Goal: Information Seeking & Learning: Learn about a topic

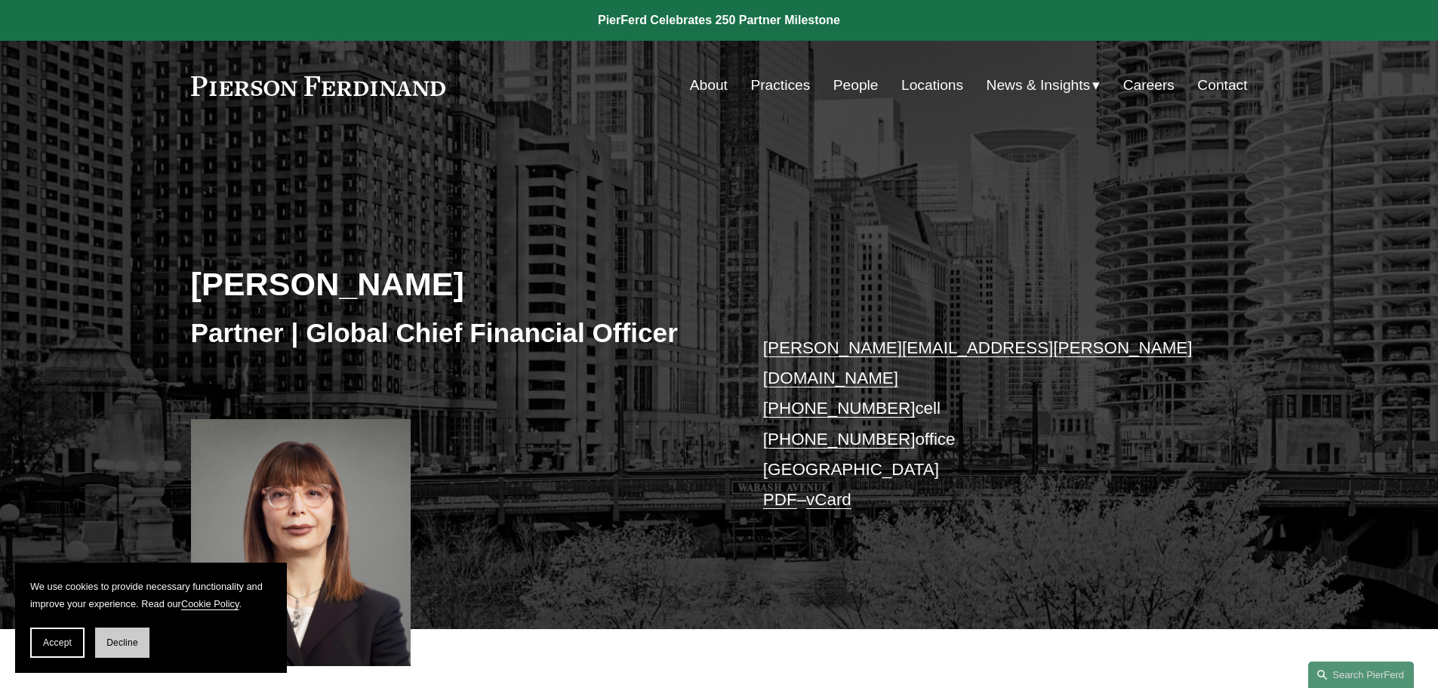
click at [112, 642] on span "Decline" at bounding box center [122, 642] width 32 height 11
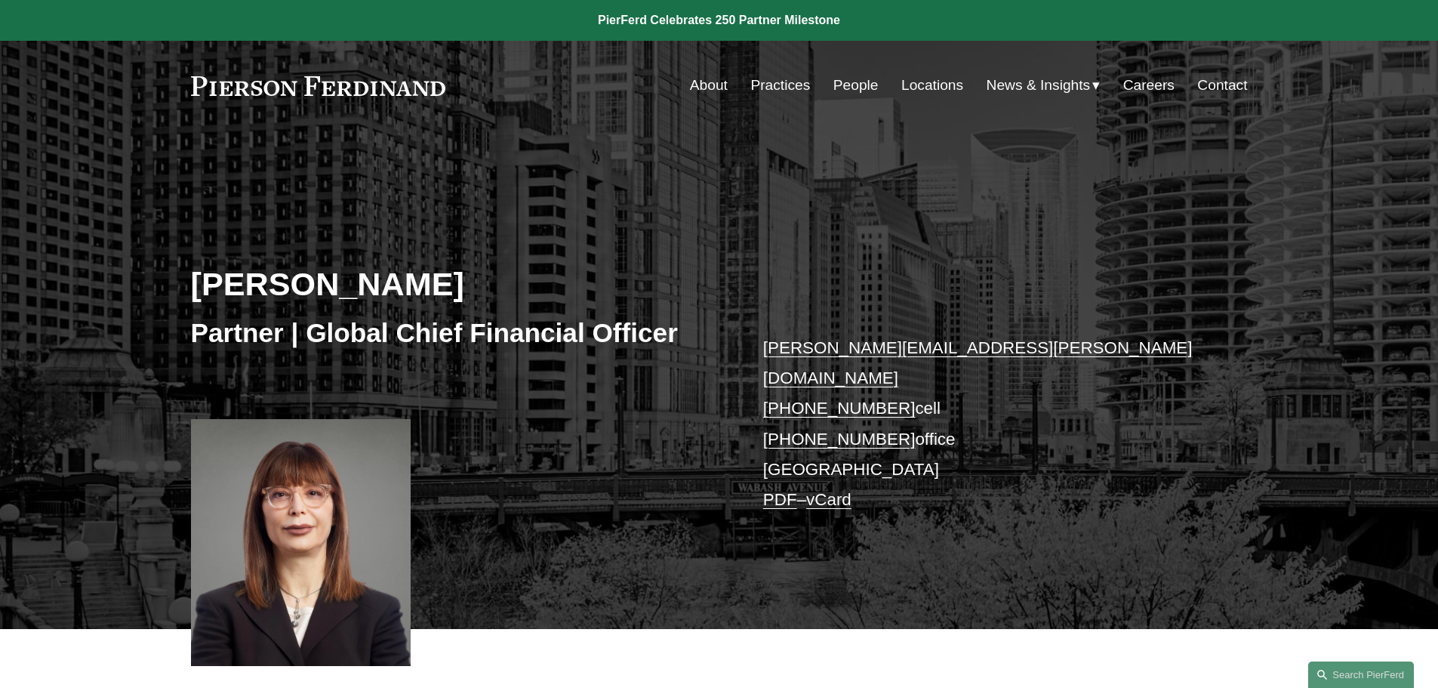
click at [297, 277] on h2 "Meredith W. Mendes" at bounding box center [455, 283] width 528 height 39
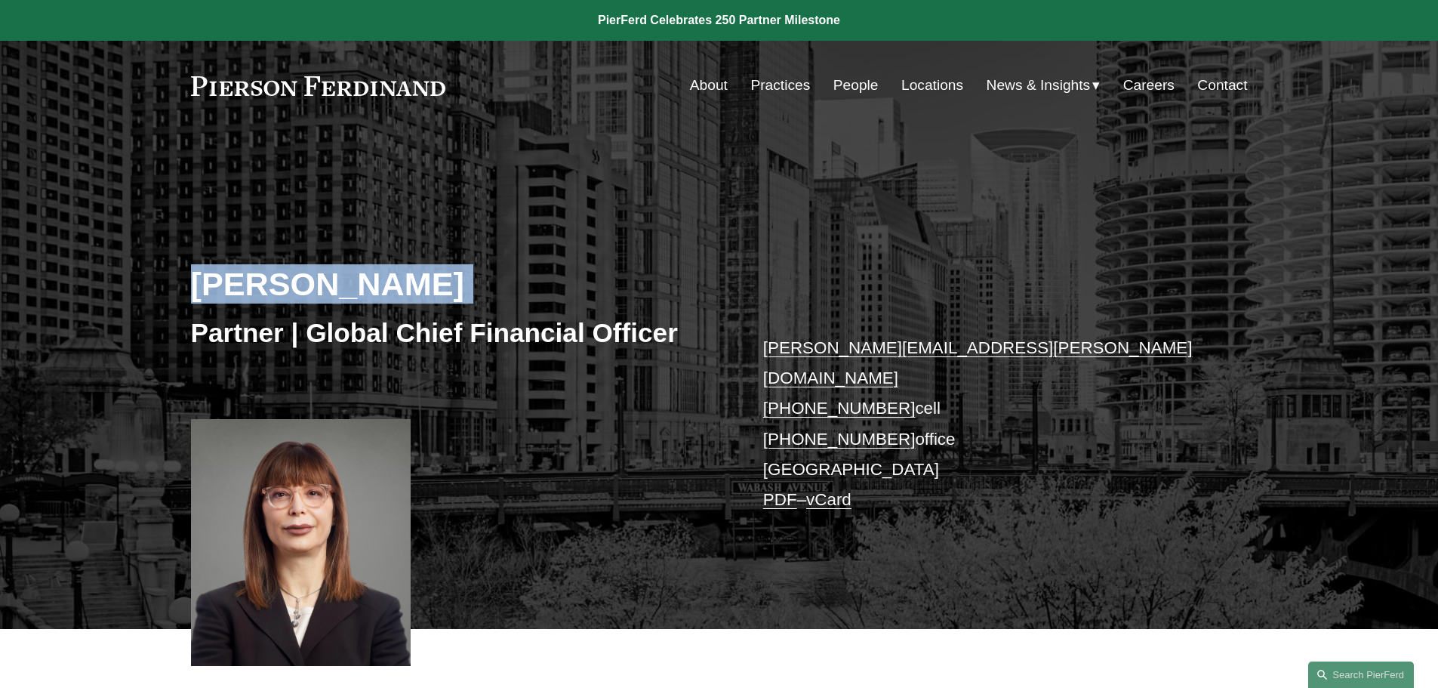
click at [297, 277] on h2 "Meredith W. Mendes" at bounding box center [455, 283] width 528 height 39
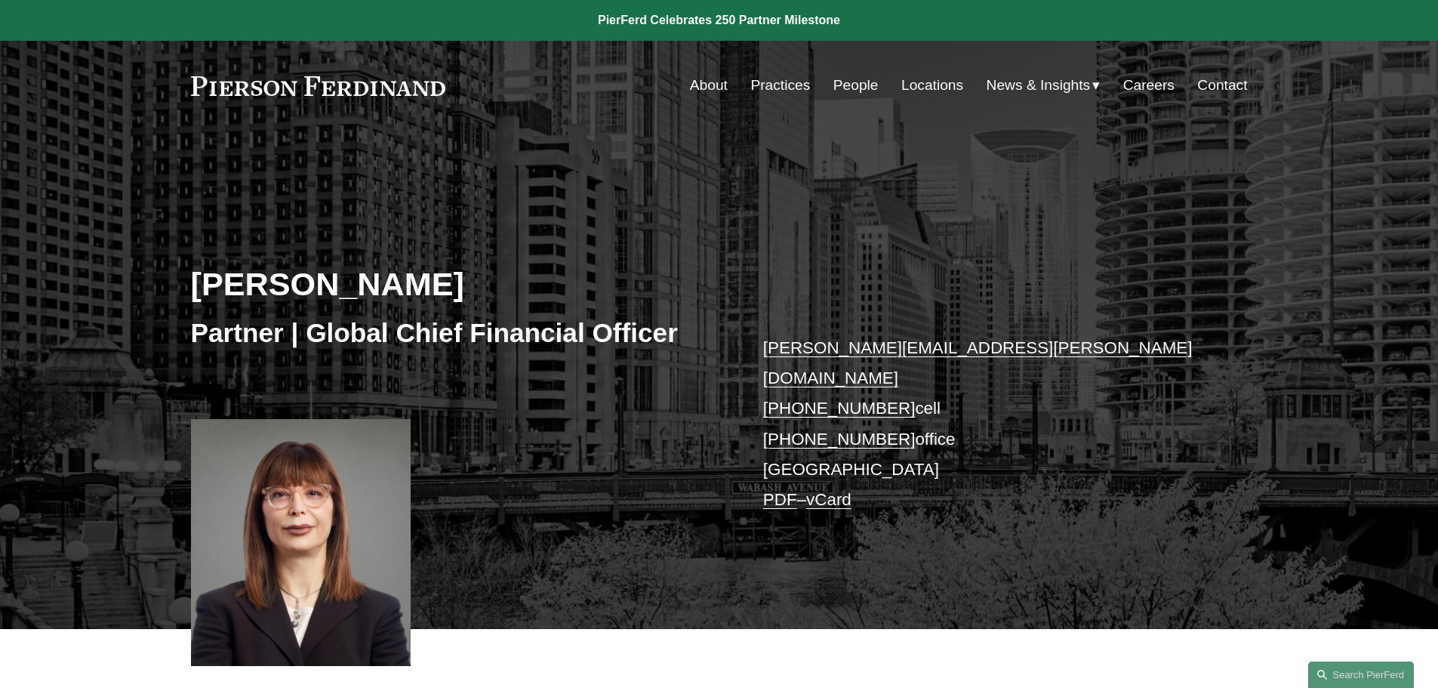
drag, startPoint x: 188, startPoint y: 90, endPoint x: 439, endPoint y: 99, distance: 251.5
click at [439, 99] on div "Skip to Content About Practices People Locations" at bounding box center [719, 85] width 1438 height 89
click at [433, 83] on link at bounding box center [318, 86] width 255 height 20
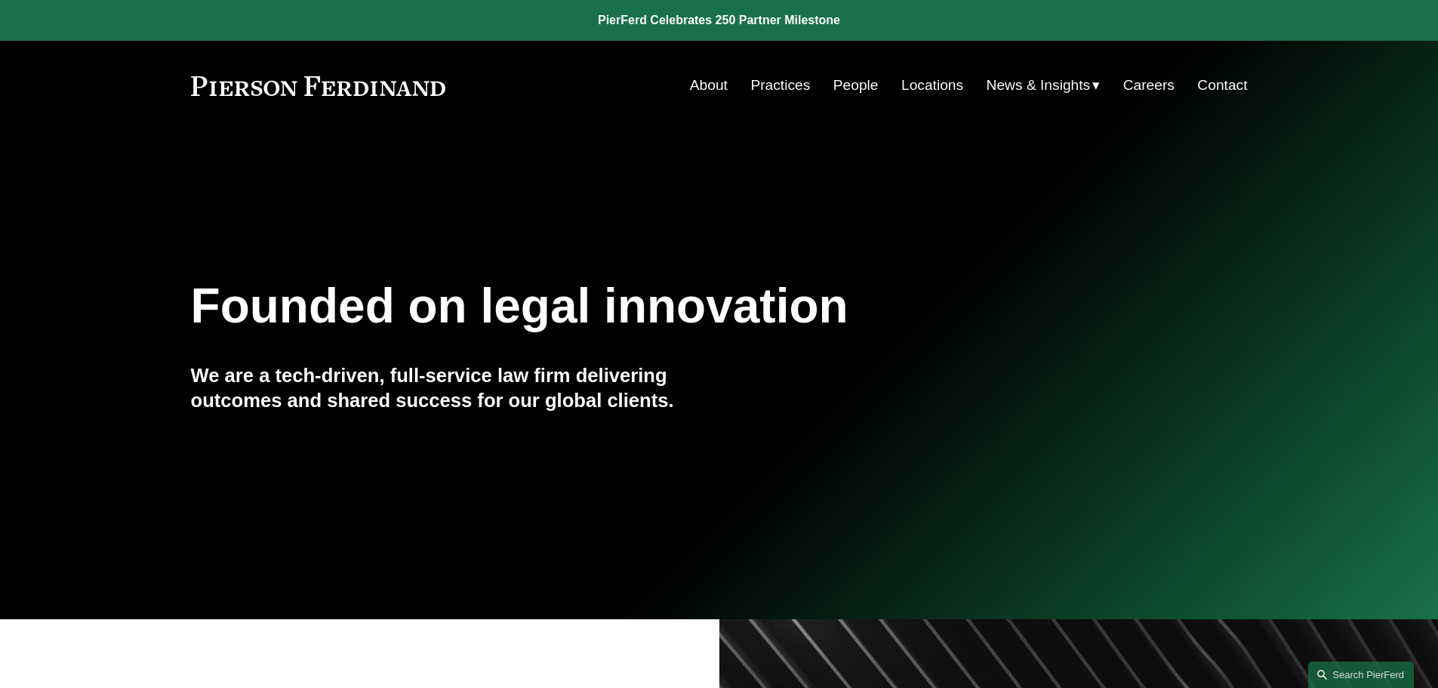
click at [410, 82] on link at bounding box center [318, 86] width 255 height 20
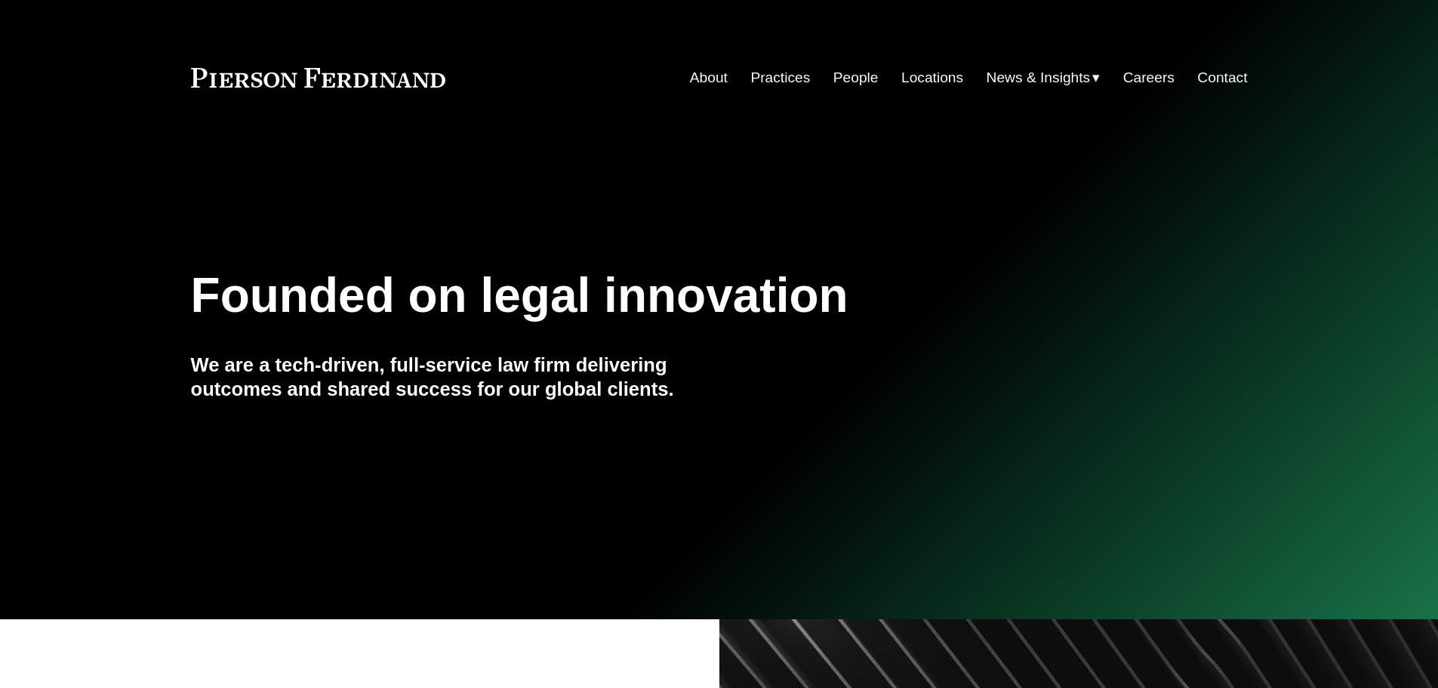
click at [410, 82] on link at bounding box center [318, 78] width 255 height 20
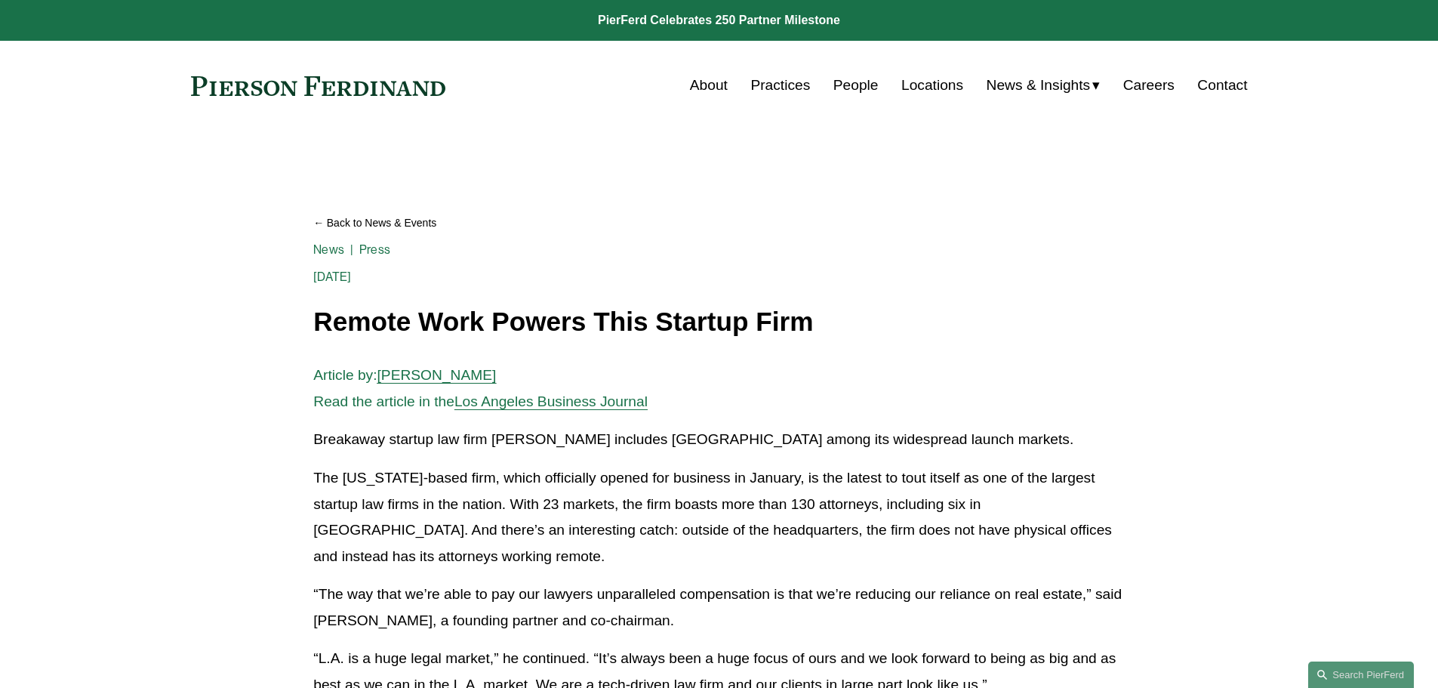
click at [247, 87] on link at bounding box center [318, 86] width 255 height 20
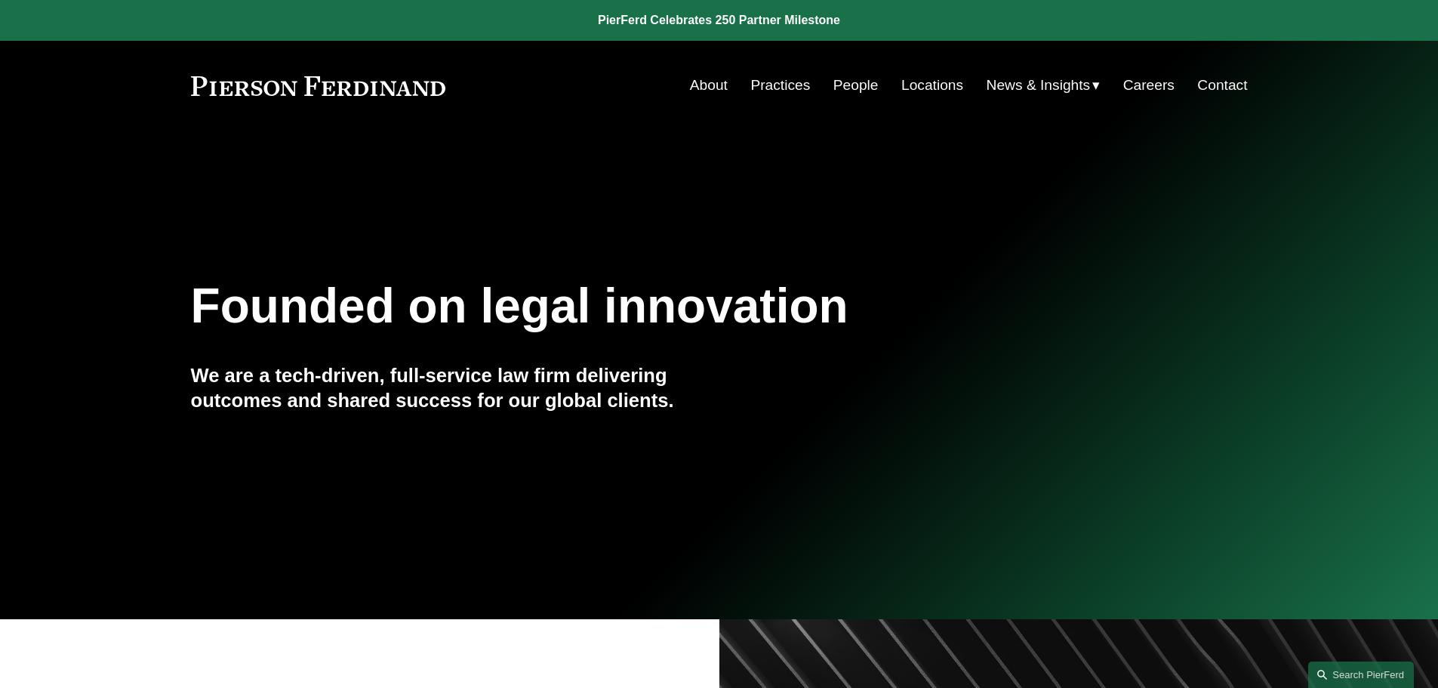
click at [698, 83] on link "About" at bounding box center [709, 85] width 38 height 29
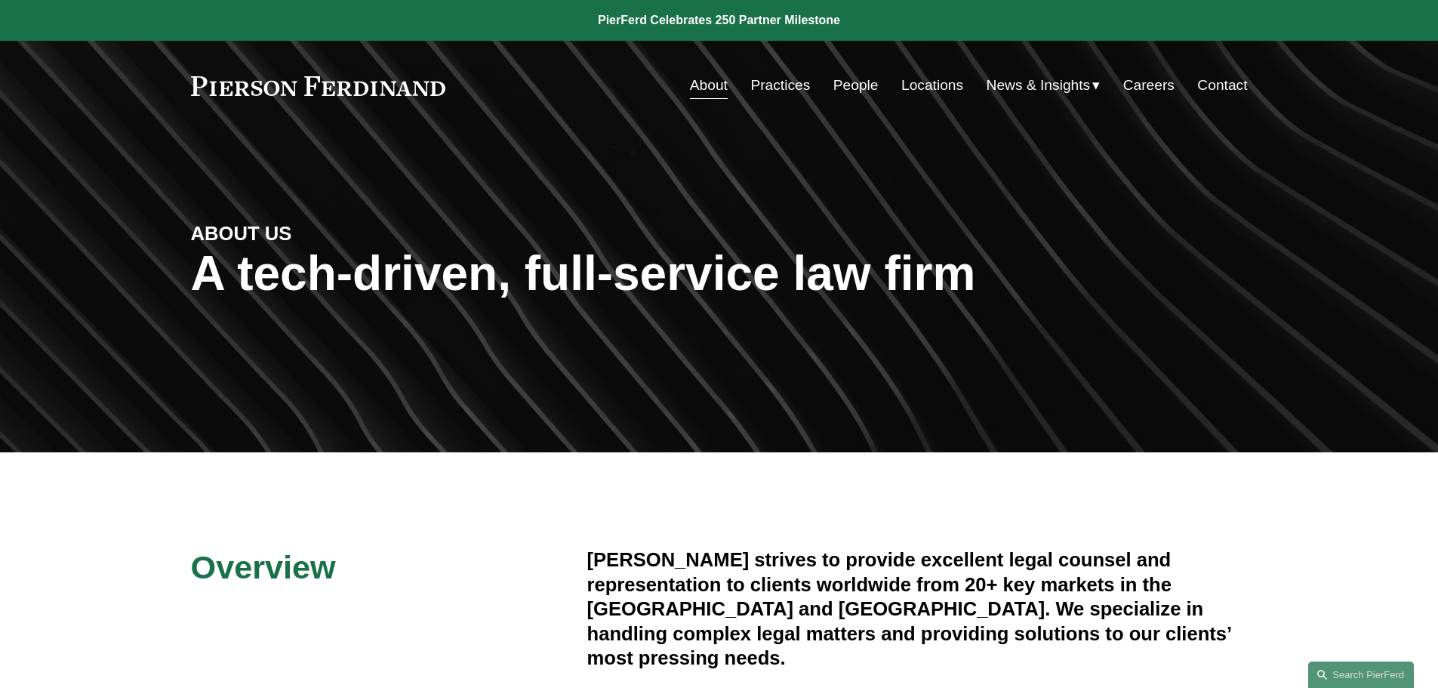
click at [851, 78] on link "People" at bounding box center [855, 85] width 45 height 29
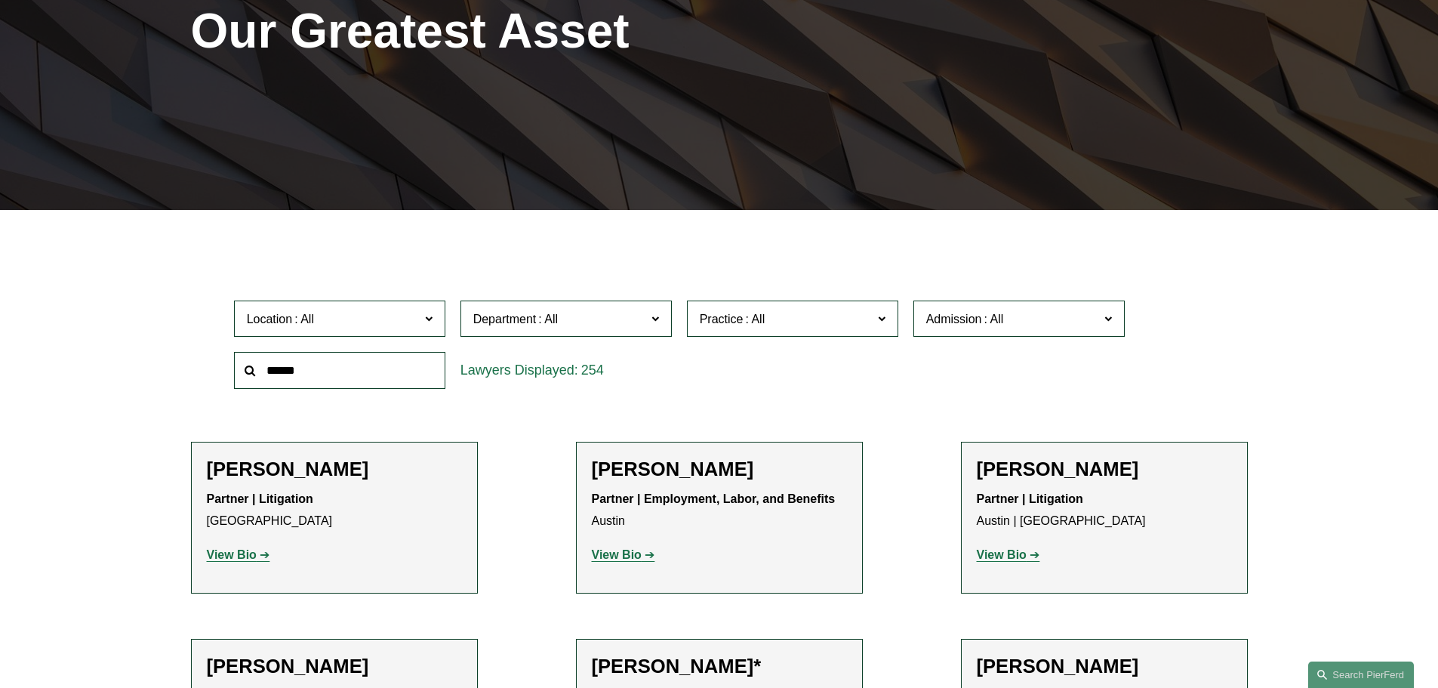
scroll to position [377, 0]
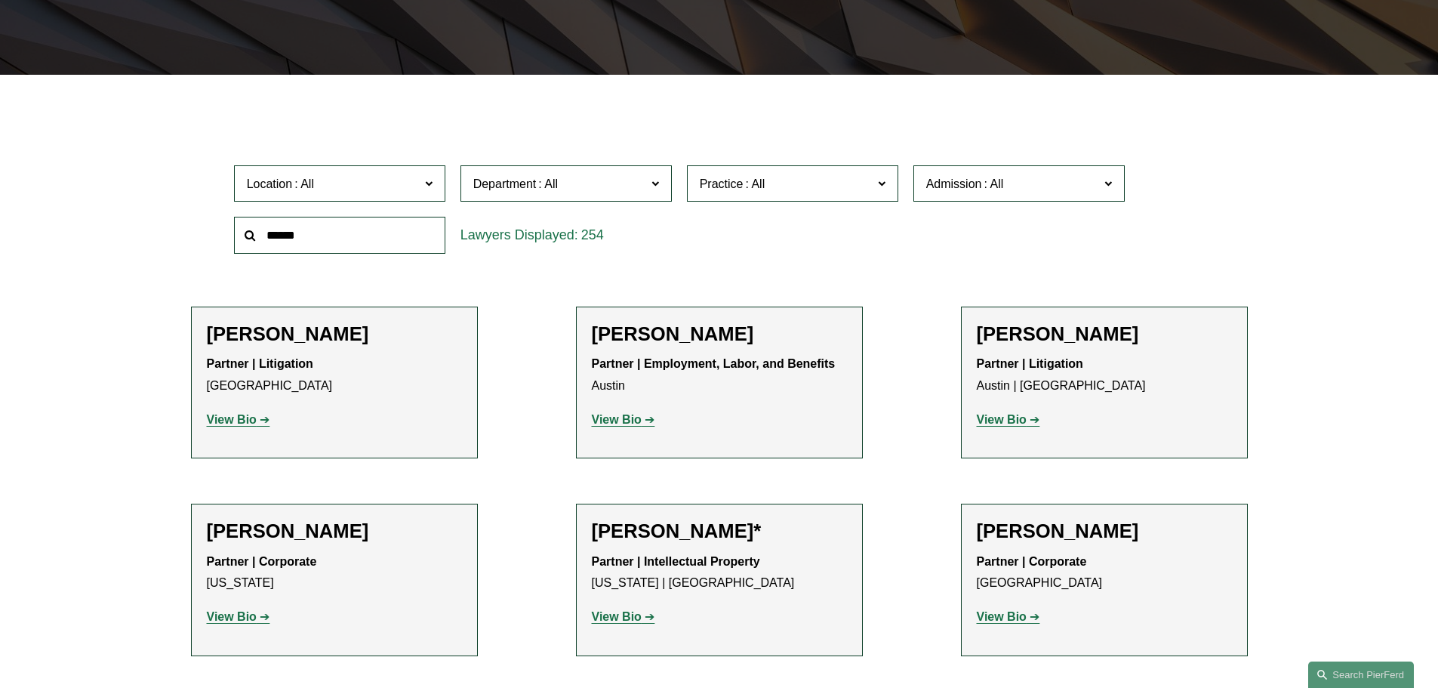
click at [407, 185] on span "Location" at bounding box center [333, 184] width 173 height 20
click at [526, 187] on span "Department" at bounding box center [504, 183] width 63 height 13
click at [751, 226] on div "Location All Atlanta Austin Boston Charlotte Chicago Cincinnati Cleveland Colum…" at bounding box center [719, 209] width 986 height 103
click at [740, 180] on span "Practice" at bounding box center [722, 183] width 44 height 13
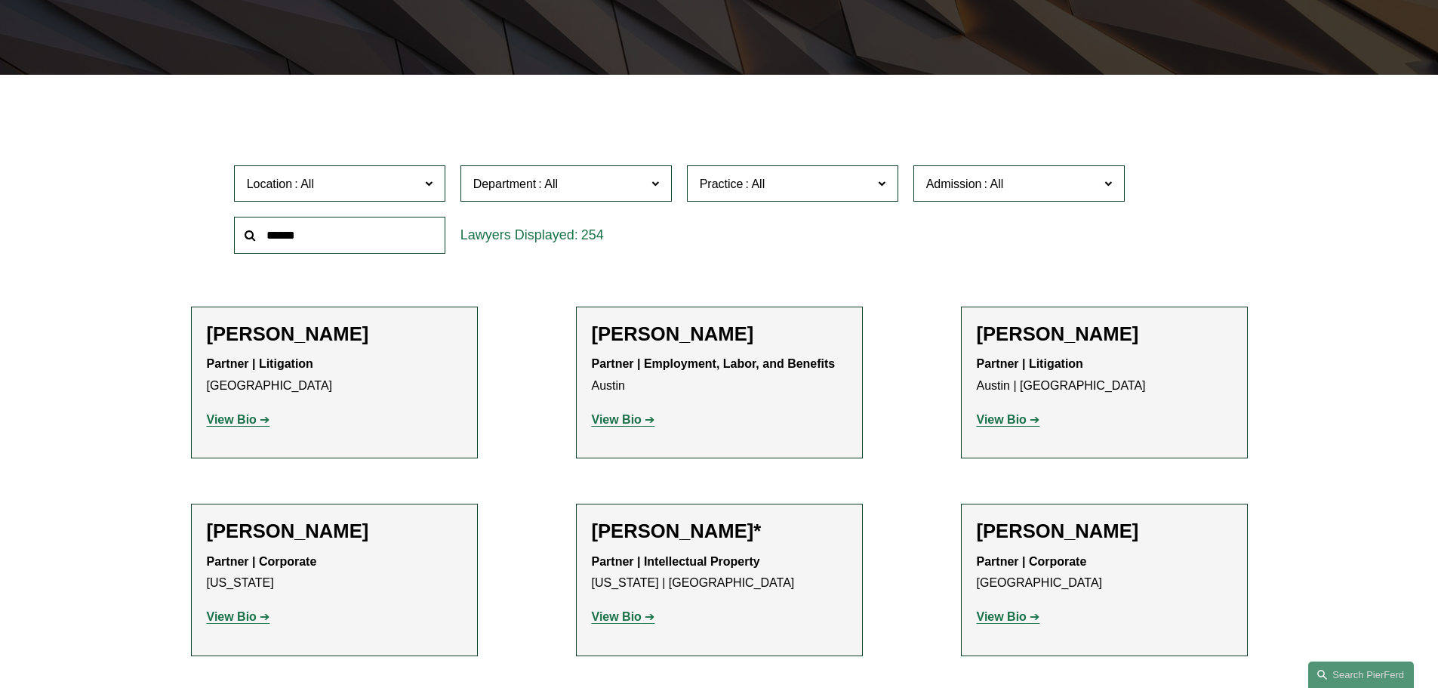
drag, startPoint x: 1198, startPoint y: 104, endPoint x: 1138, endPoint y: 128, distance: 64.8
click at [1021, 168] on label "Admission" at bounding box center [1018, 183] width 211 height 37
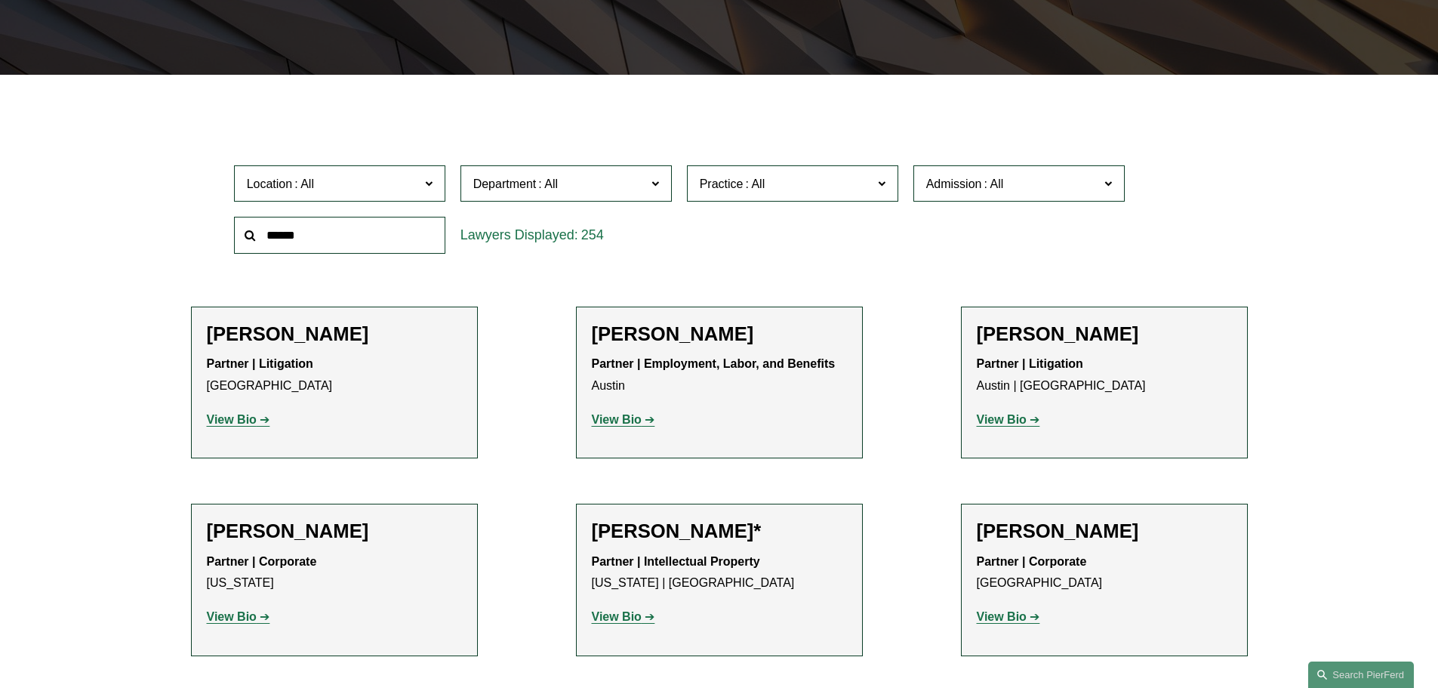
click at [1021, 168] on label "Admission" at bounding box center [1018, 183] width 211 height 37
drag, startPoint x: 98, startPoint y: 201, endPoint x: 152, endPoint y: 323, distance: 133.8
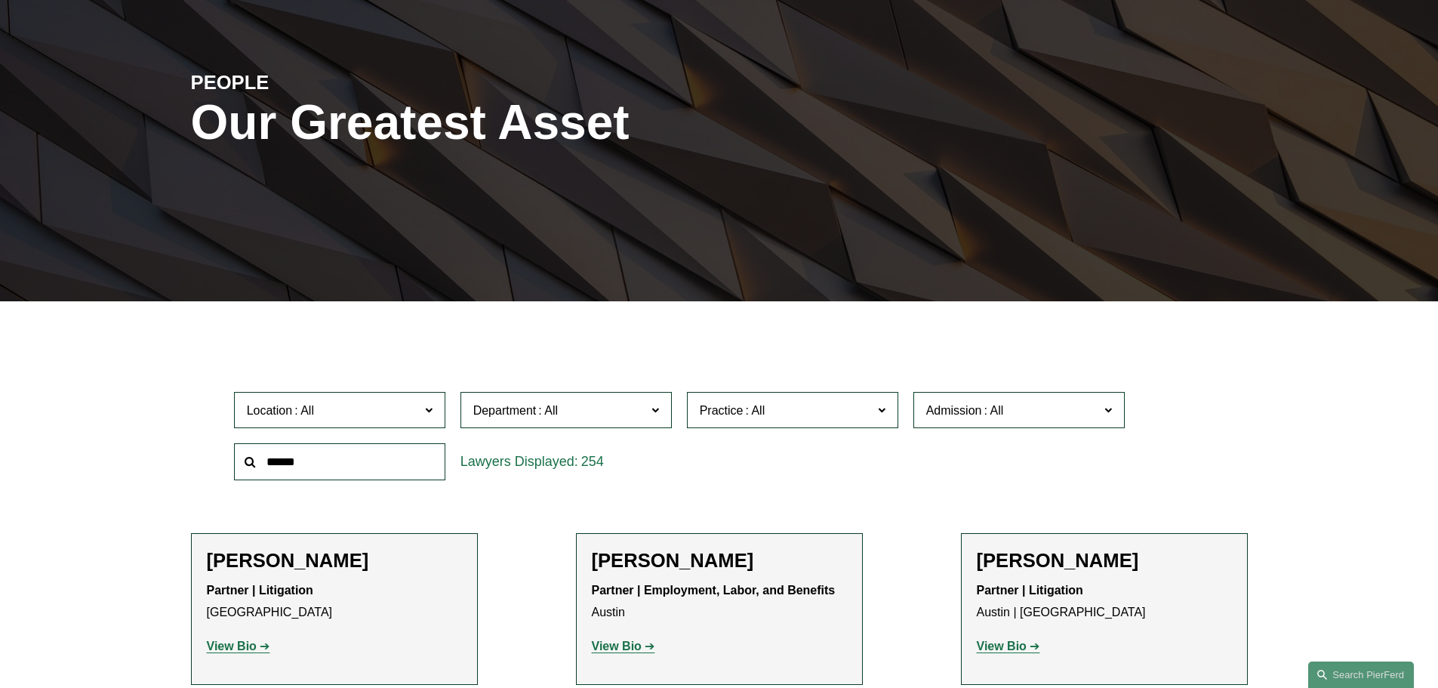
scroll to position [0, 0]
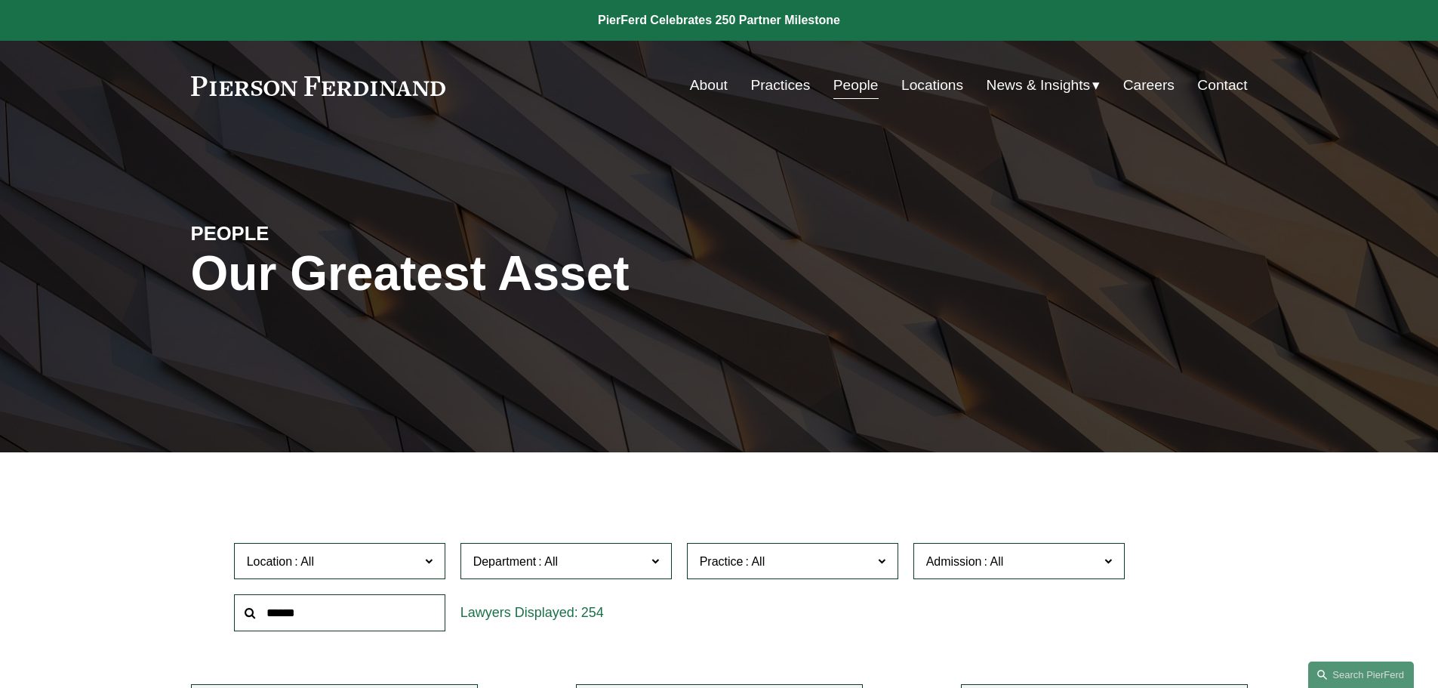
click at [845, 83] on link "People" at bounding box center [855, 85] width 45 height 29
click at [699, 88] on link "About" at bounding box center [709, 85] width 38 height 29
click at [376, 84] on link at bounding box center [318, 86] width 255 height 20
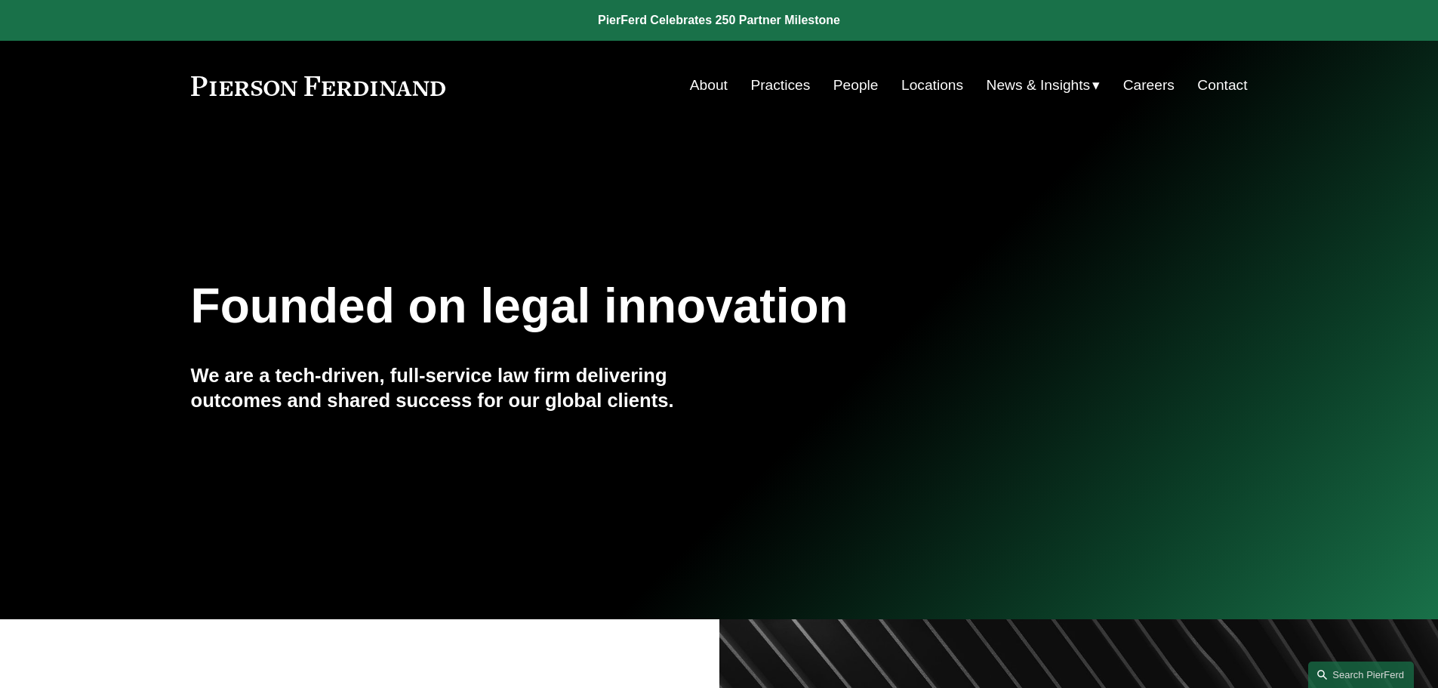
click at [700, 79] on link "About" at bounding box center [709, 85] width 38 height 29
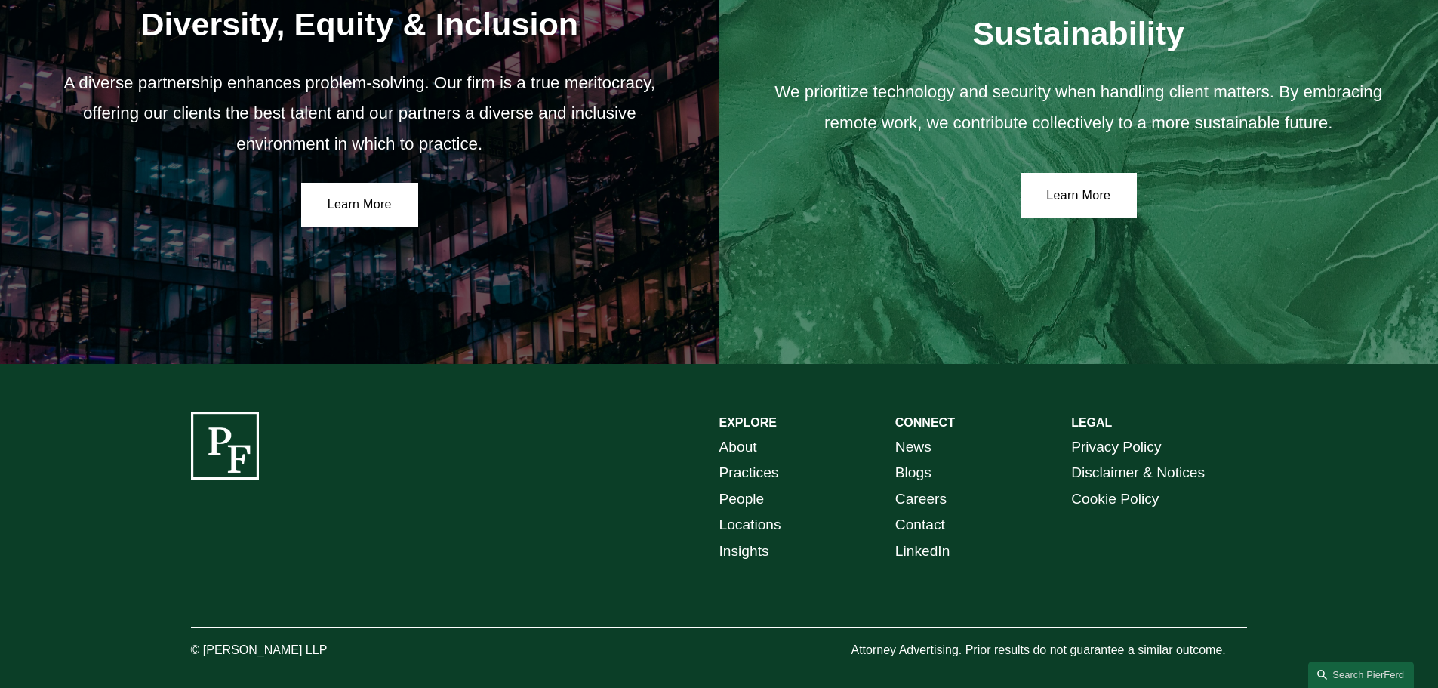
scroll to position [2788, 0]
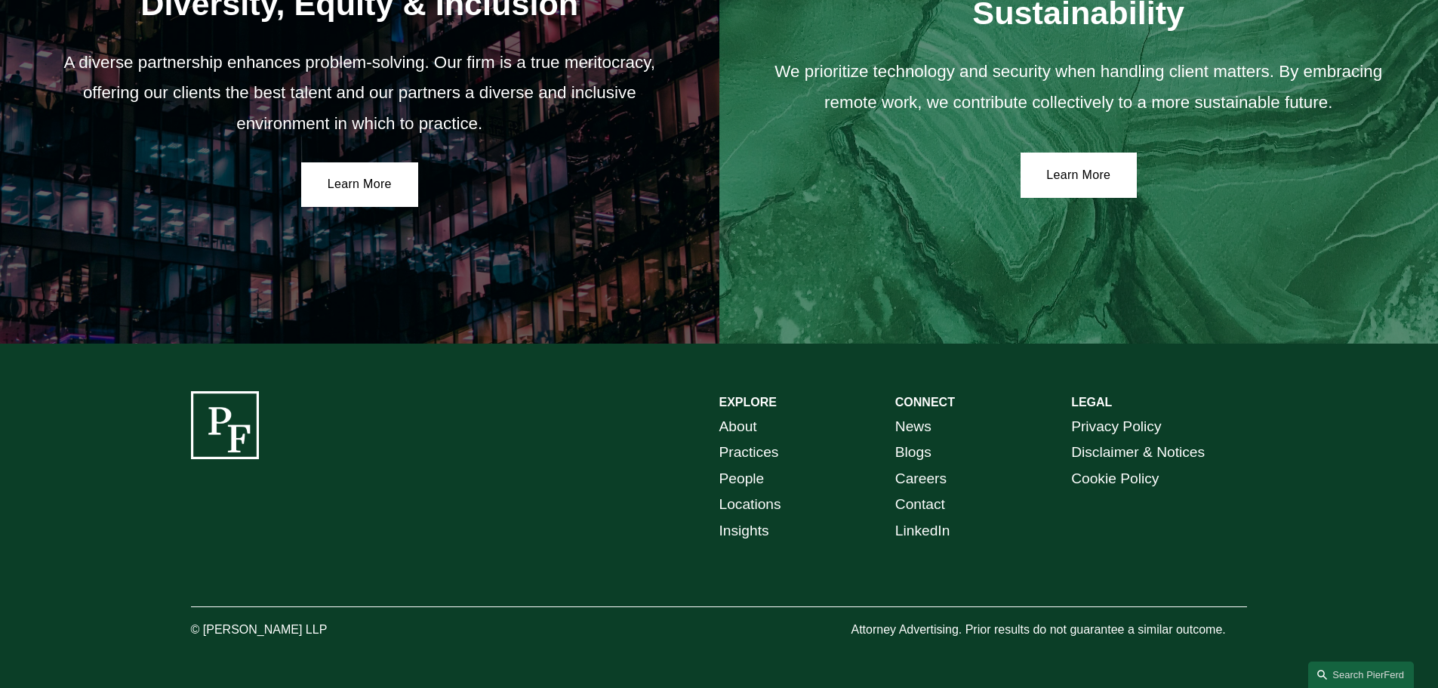
click at [743, 478] on link "People" at bounding box center [741, 479] width 45 height 26
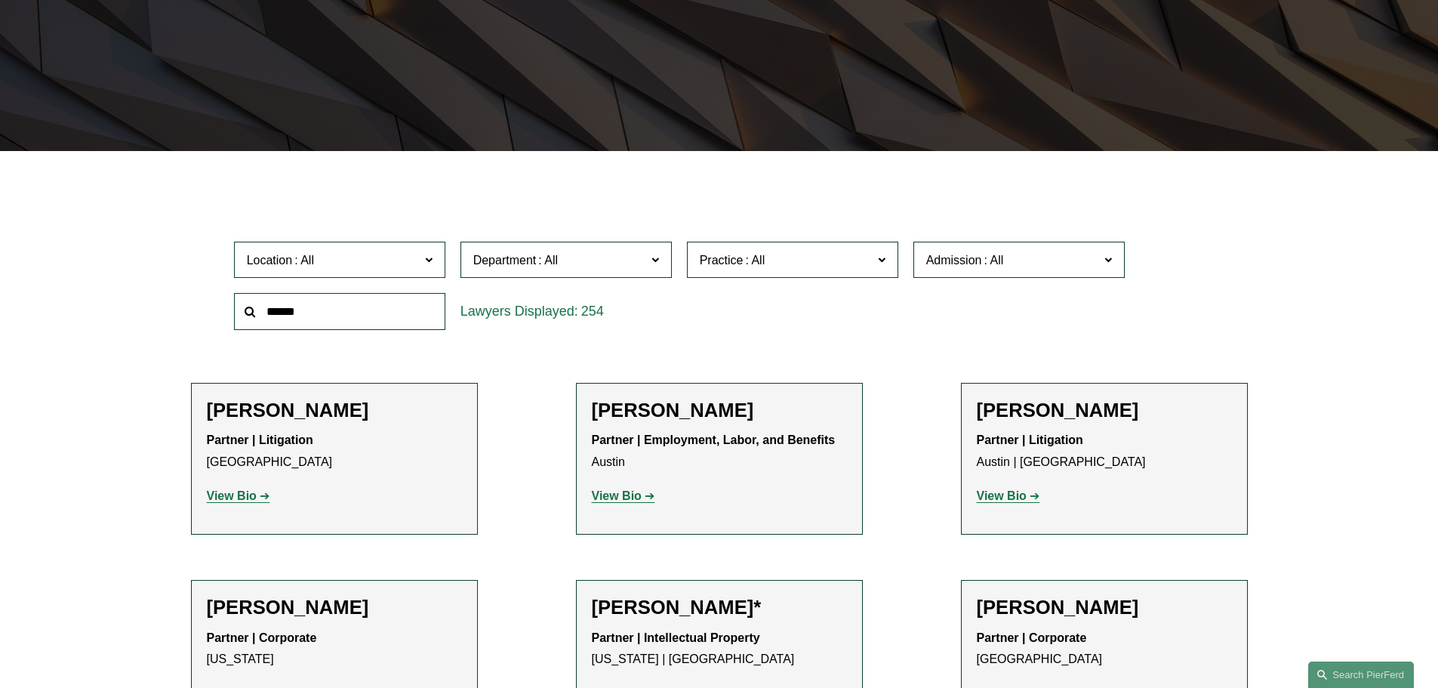
scroll to position [409, 0]
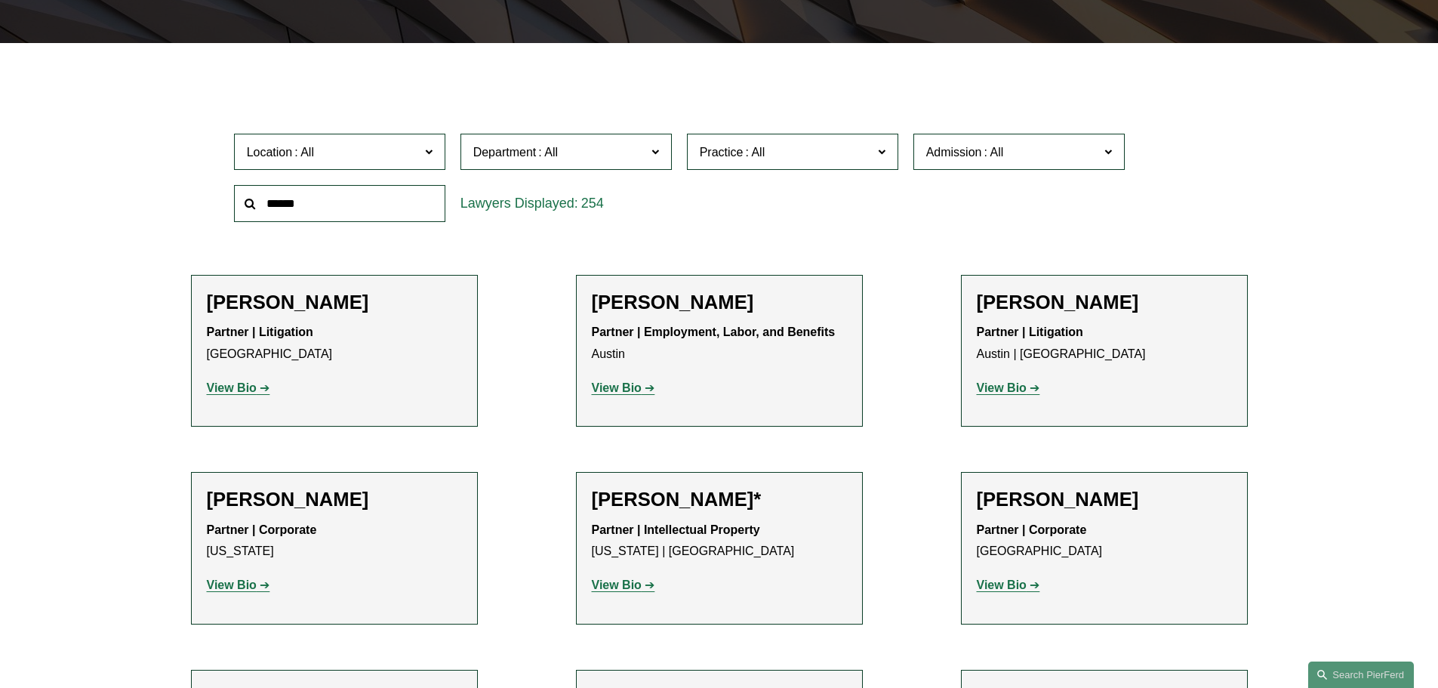
click at [648, 147] on label "Department" at bounding box center [565, 152] width 211 height 37
click at [333, 149] on span "Location" at bounding box center [333, 152] width 173 height 20
click at [1020, 146] on span "Admission" at bounding box center [1012, 152] width 173 height 20
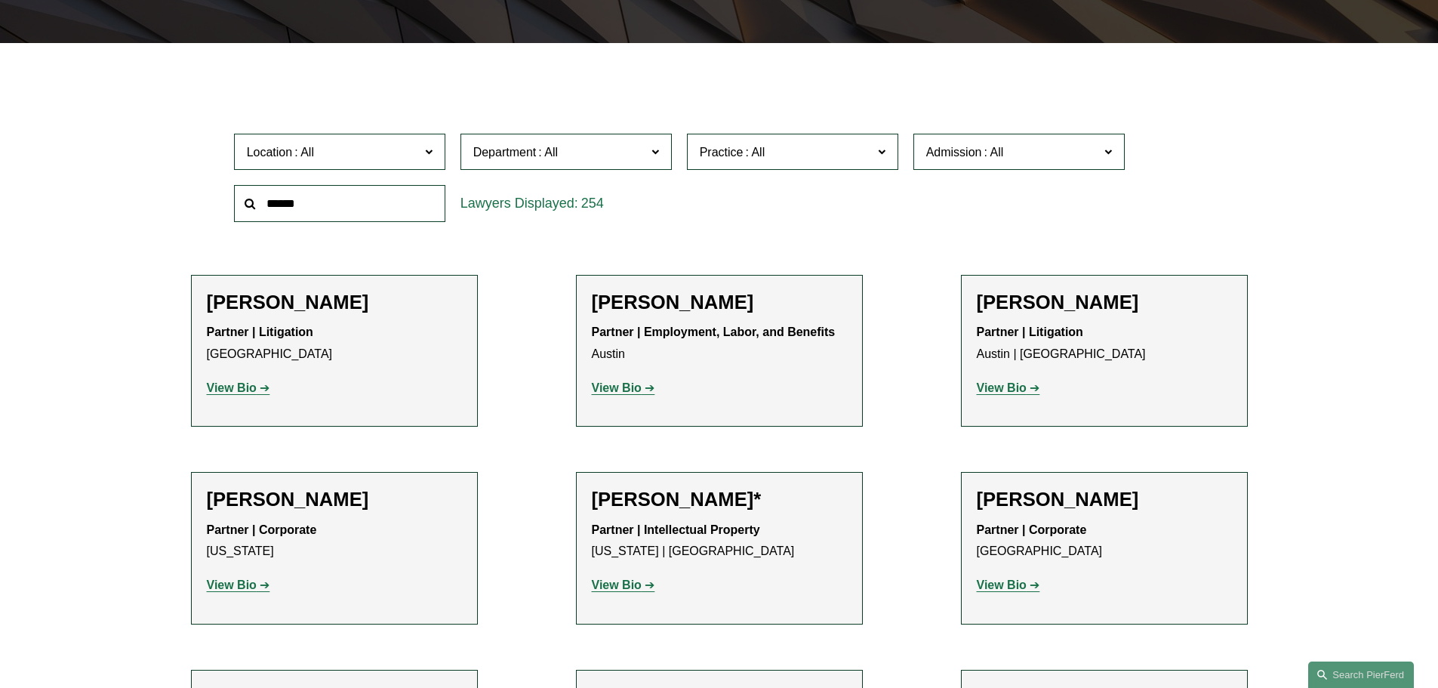
click at [1020, 146] on span "Admission" at bounding box center [1012, 152] width 173 height 20
click at [838, 142] on span "Practice" at bounding box center [786, 152] width 173 height 20
click at [834, 156] on span "Practice" at bounding box center [786, 152] width 173 height 20
click at [735, 154] on span "Practice" at bounding box center [722, 152] width 44 height 13
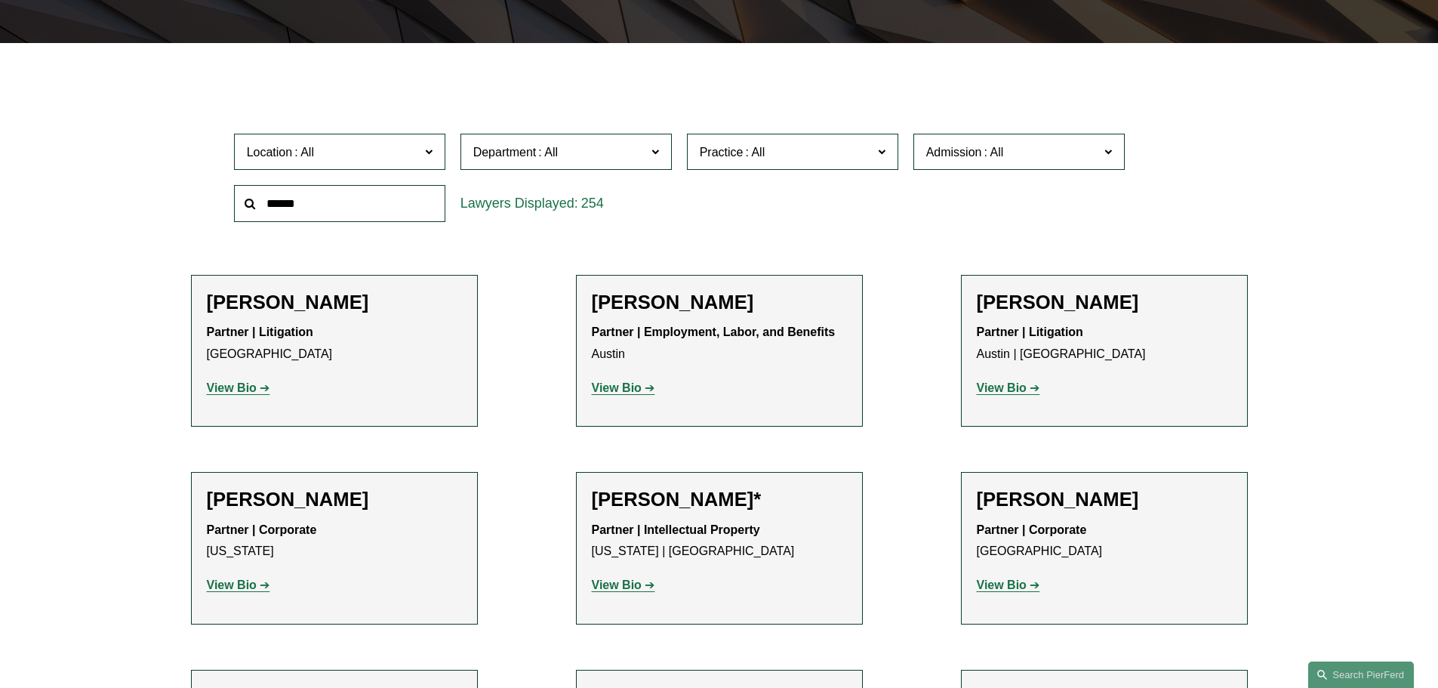
drag, startPoint x: 1390, startPoint y: 72, endPoint x: 1375, endPoint y: 91, distance: 24.8
click at [785, 137] on label "Practice" at bounding box center [792, 152] width 211 height 37
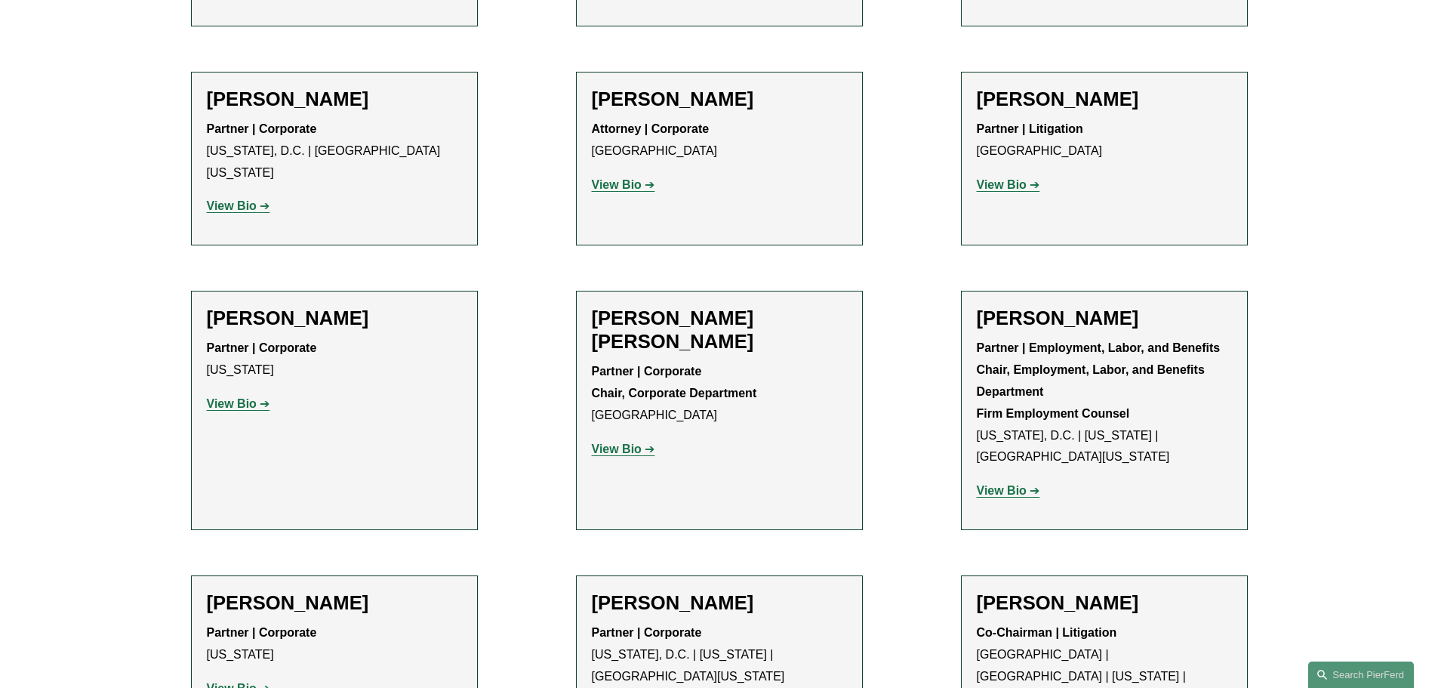
scroll to position [5466, 0]
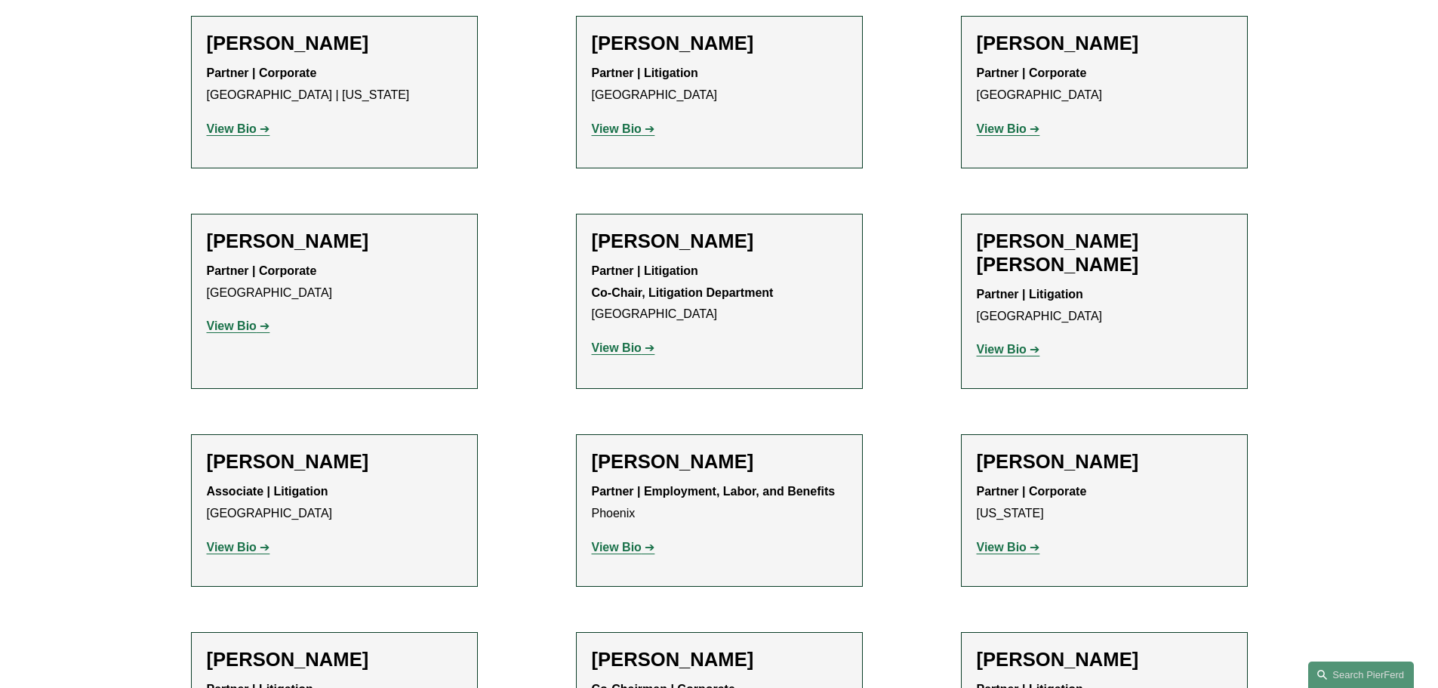
scroll to position [12961, 0]
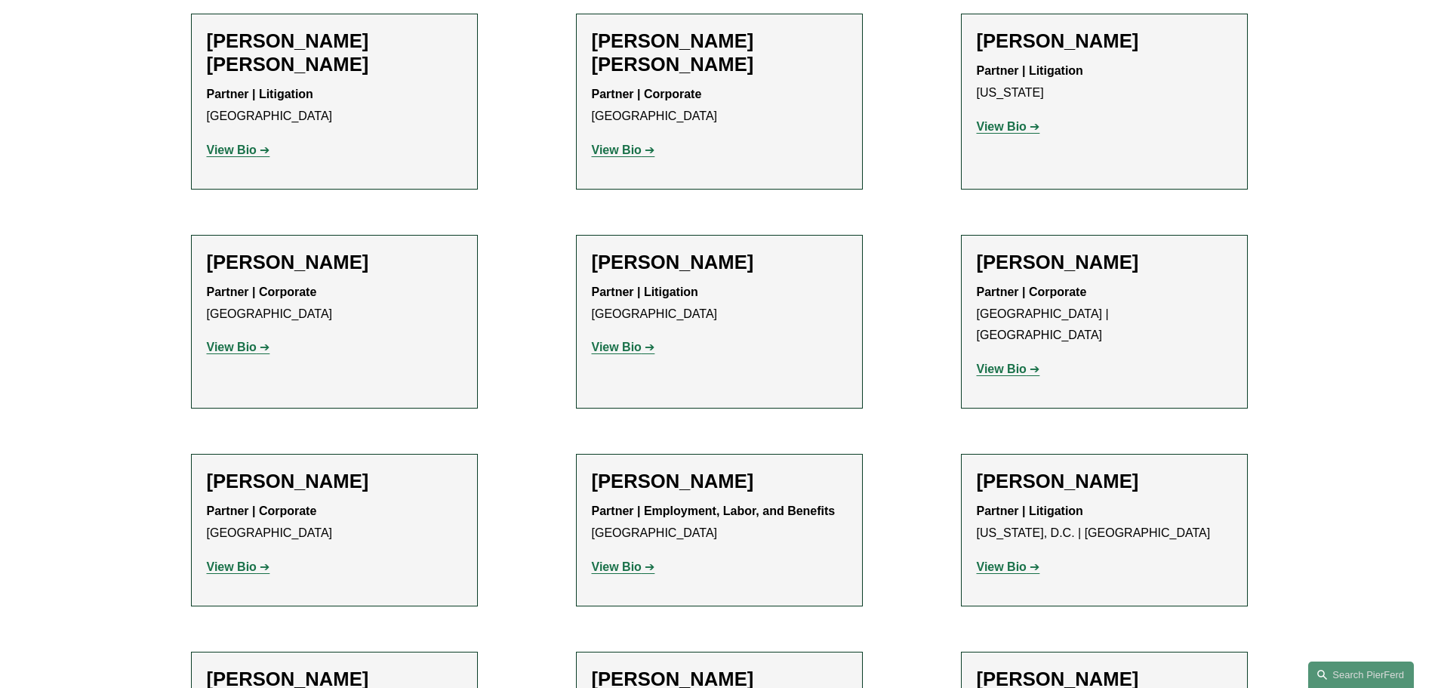
scroll to position [10852, 0]
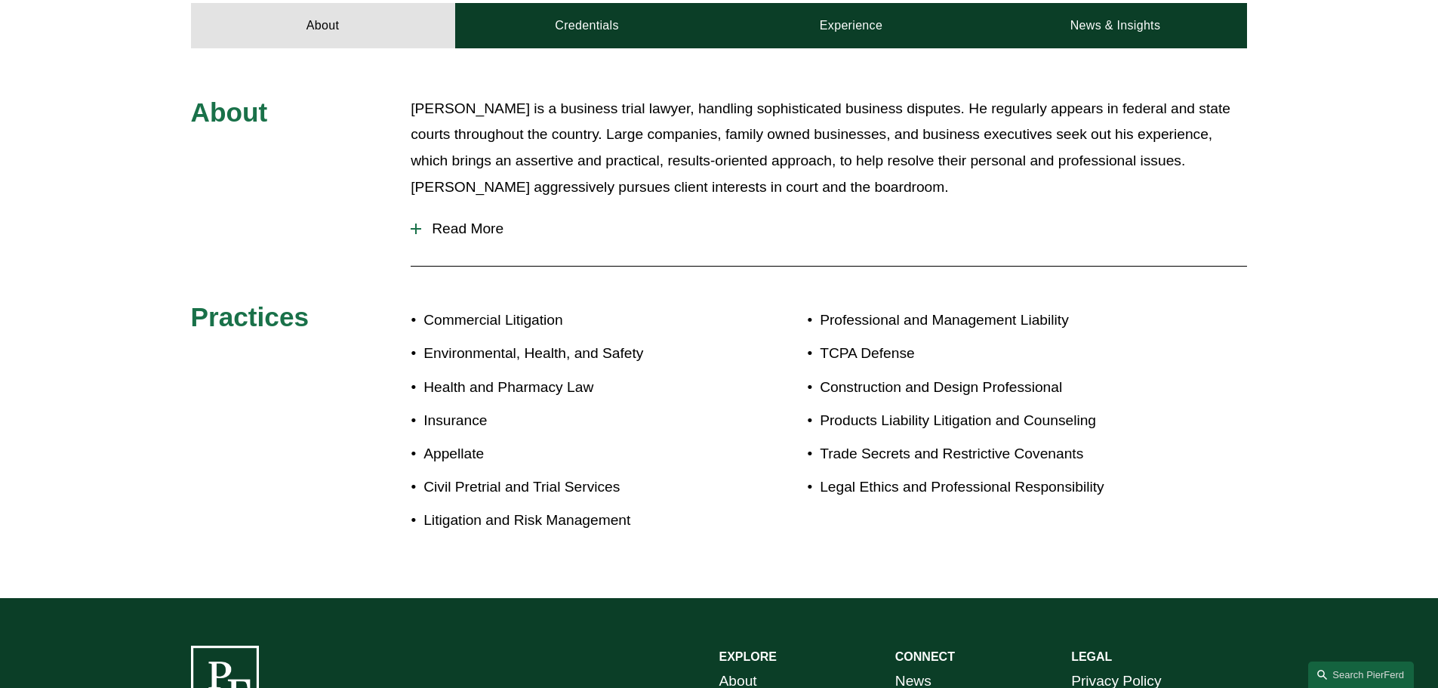
scroll to position [528, 0]
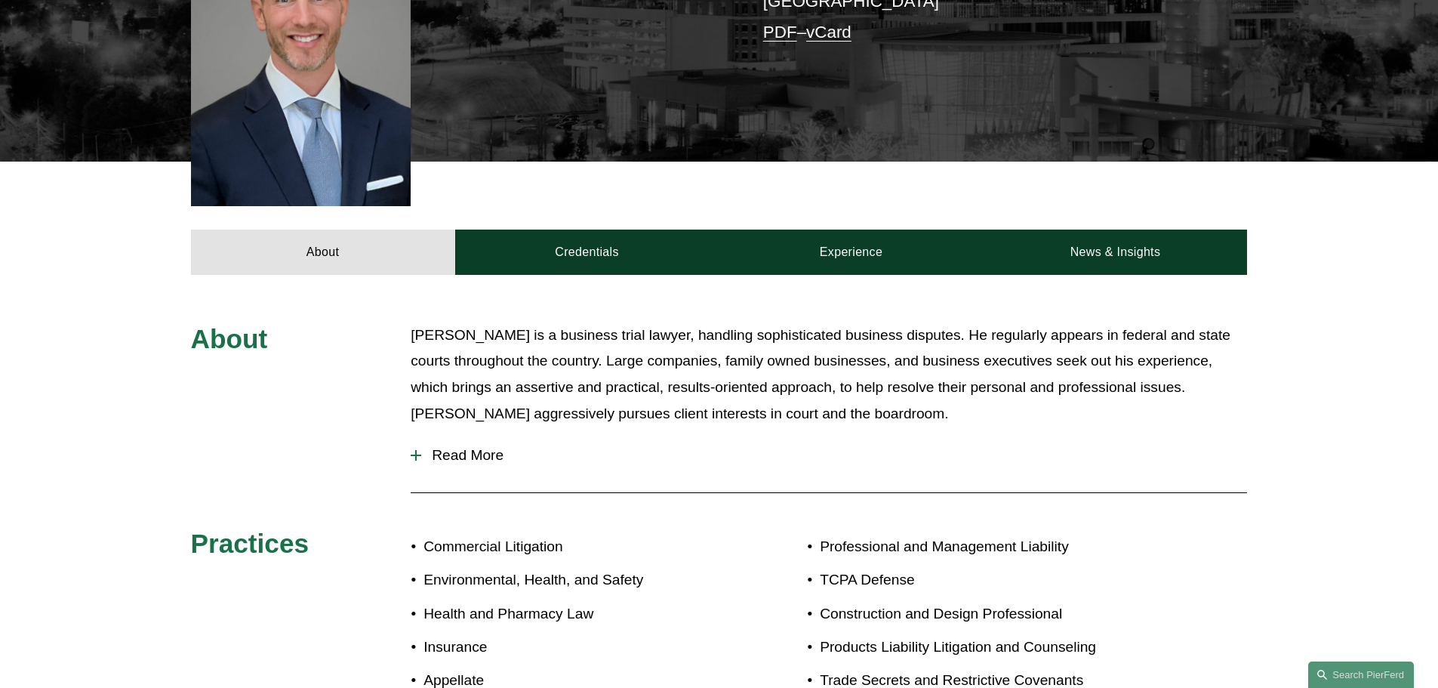
click at [470, 447] on span "Read More" at bounding box center [834, 455] width 826 height 17
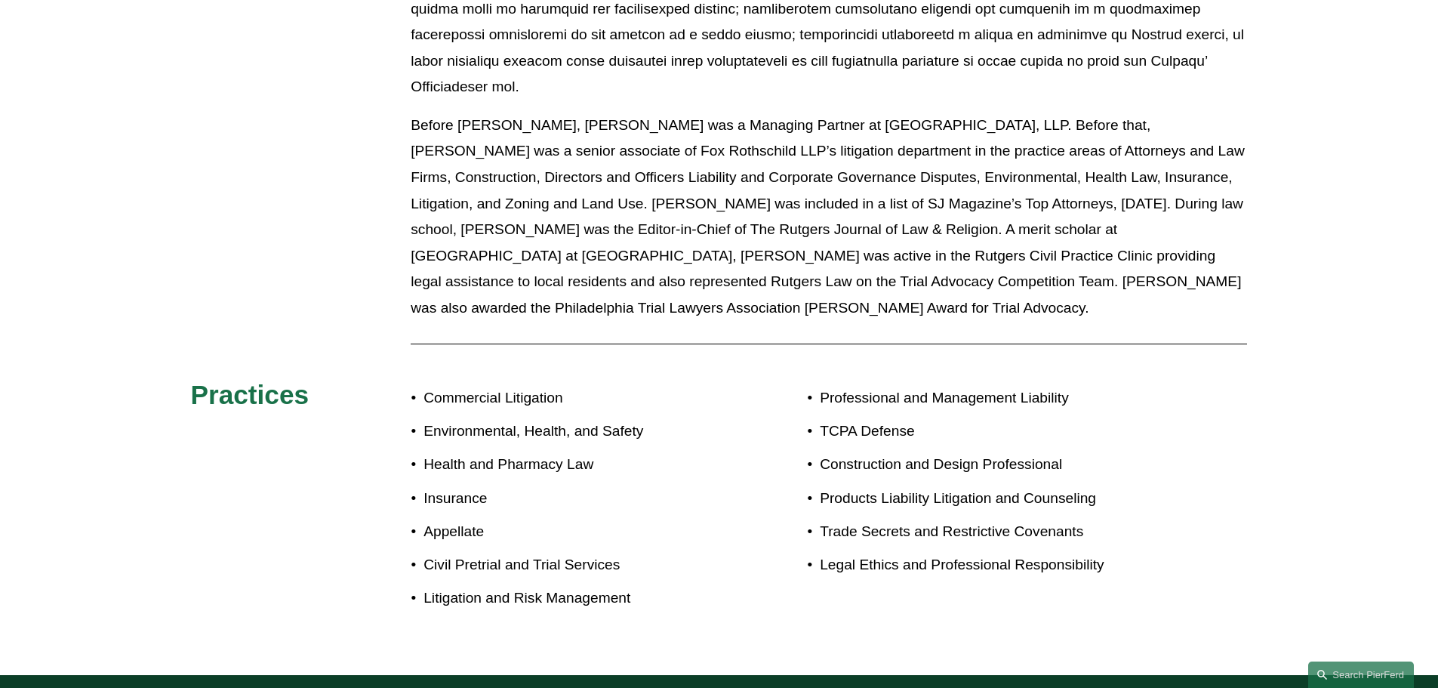
scroll to position [906, 0]
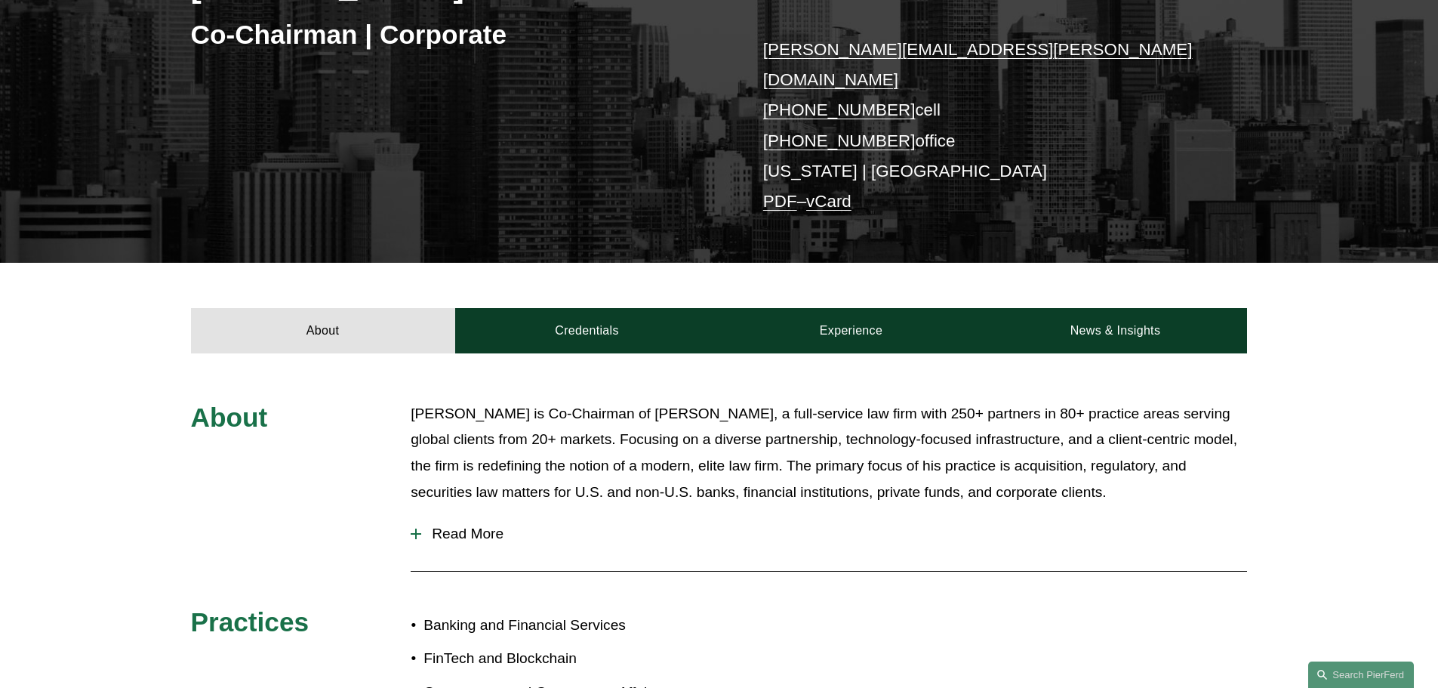
scroll to position [528, 0]
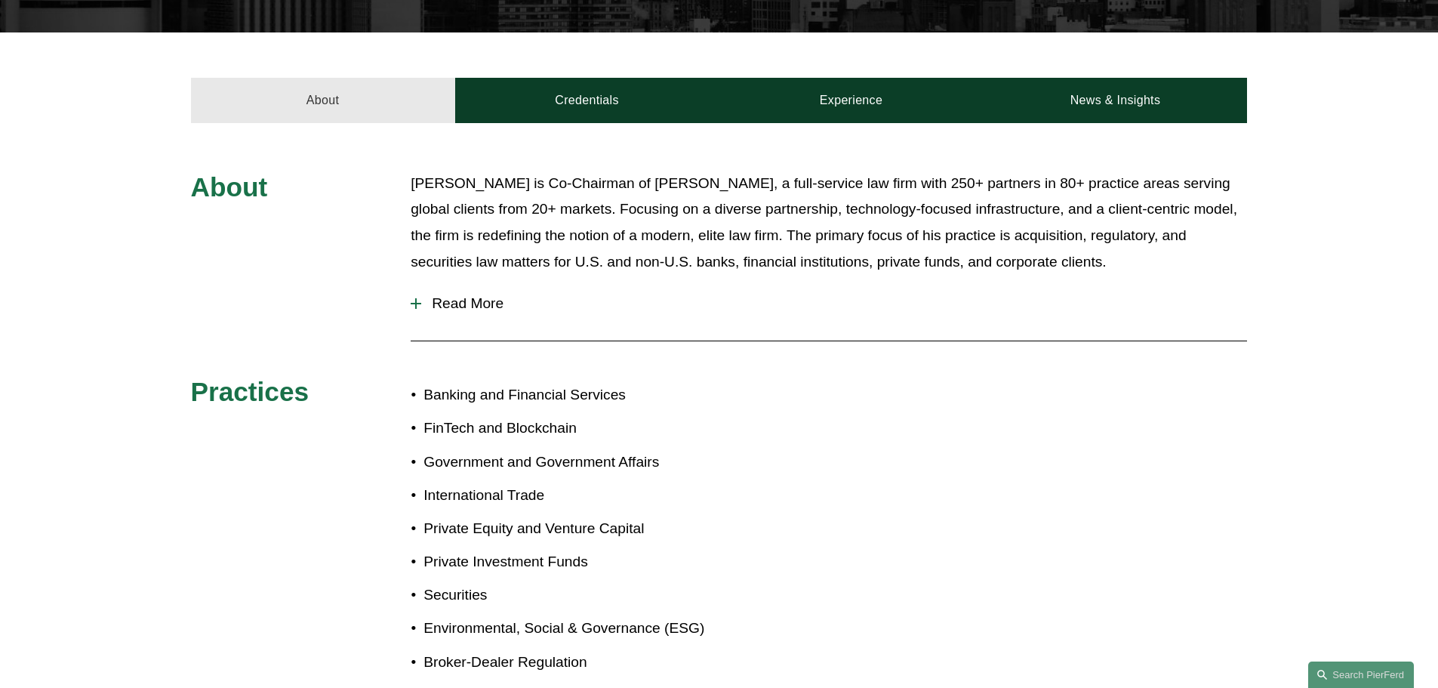
click at [359, 87] on link "About" at bounding box center [323, 100] width 264 height 45
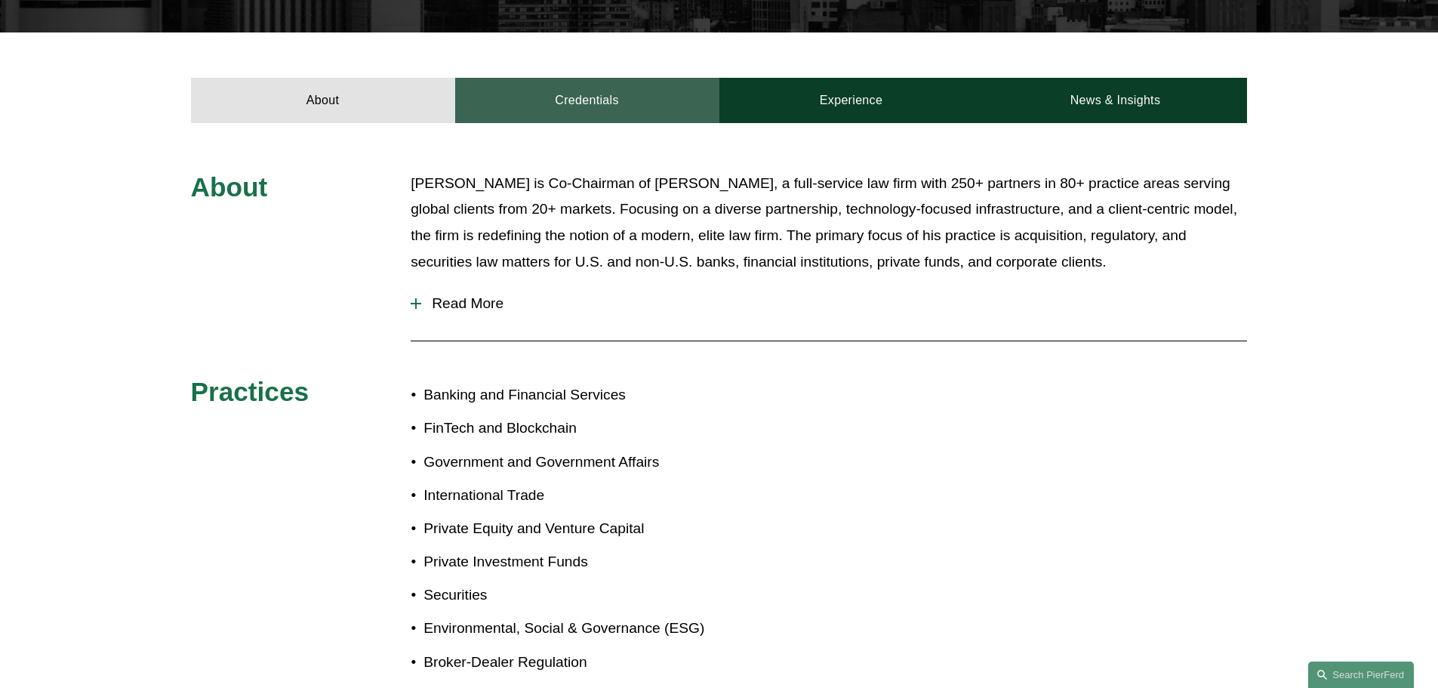
click at [609, 93] on link "Credentials" at bounding box center [587, 100] width 264 height 45
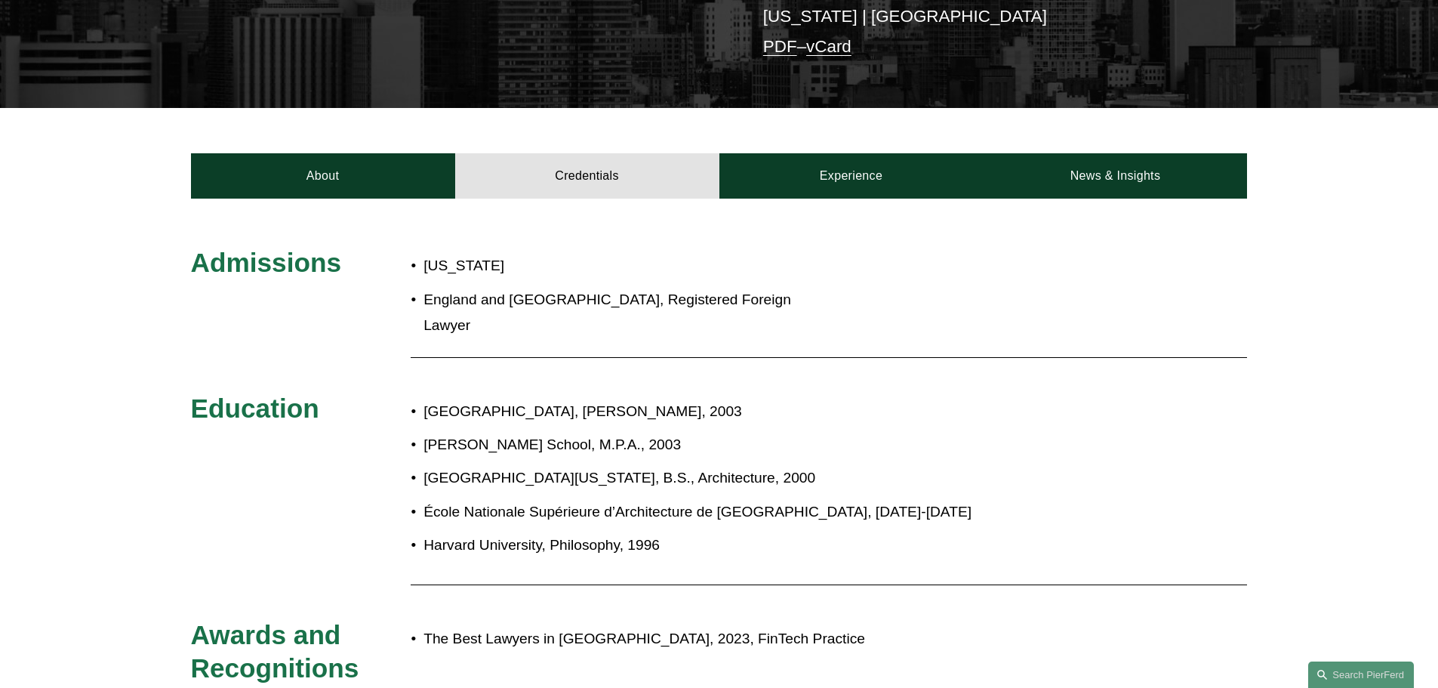
scroll to position [75, 0]
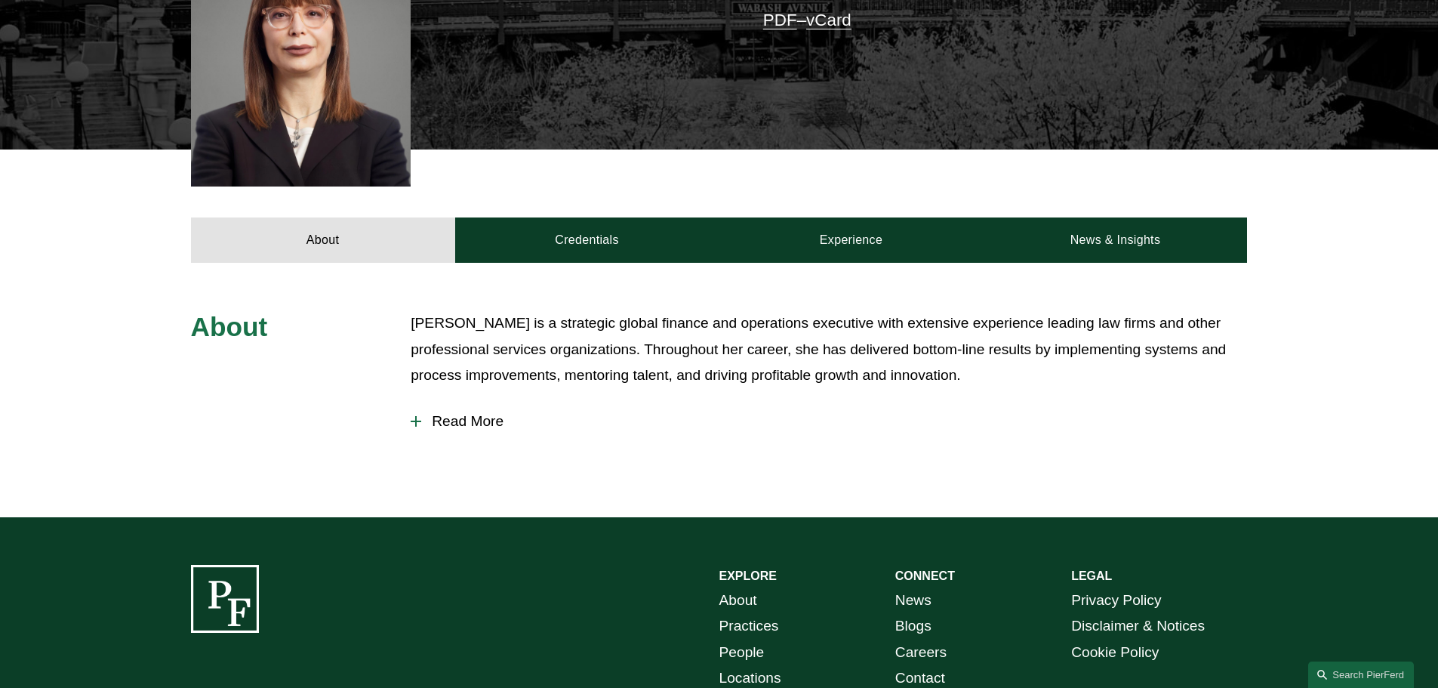
scroll to position [484, 0]
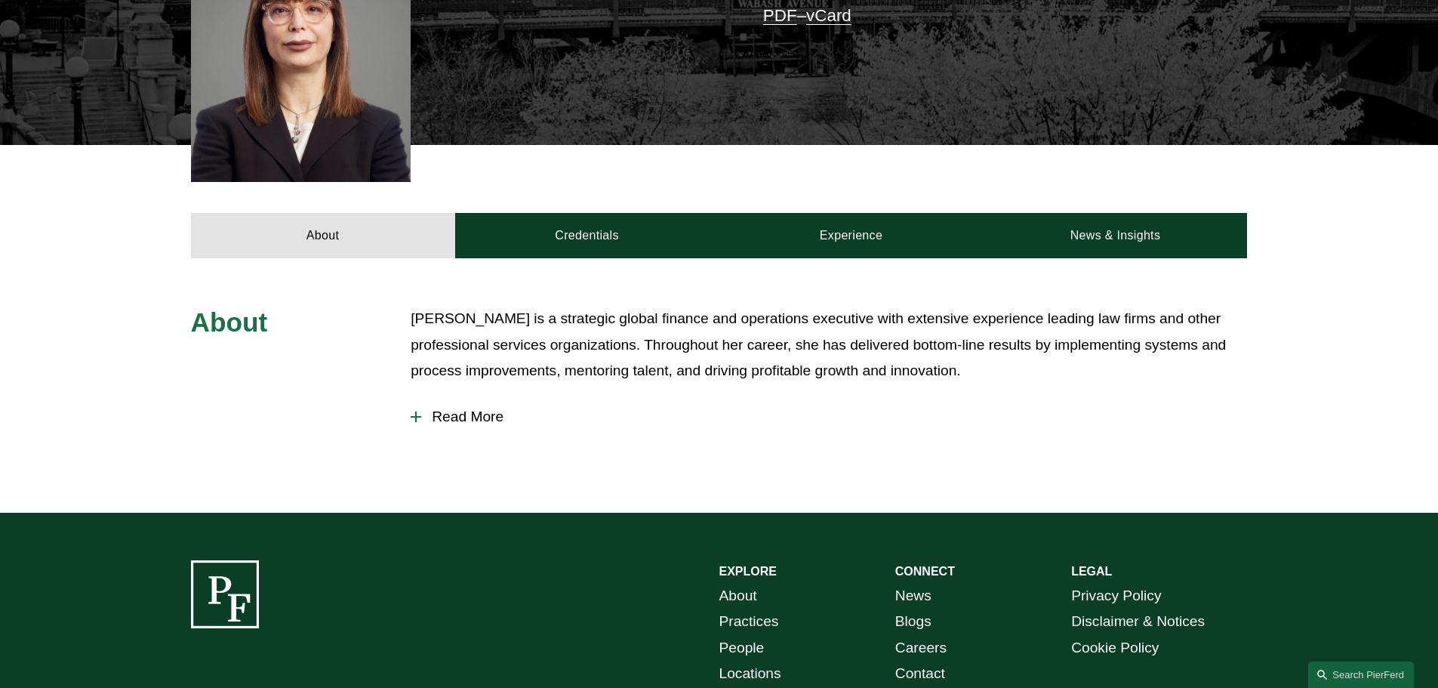
click at [481, 397] on button "Read More" at bounding box center [829, 416] width 836 height 39
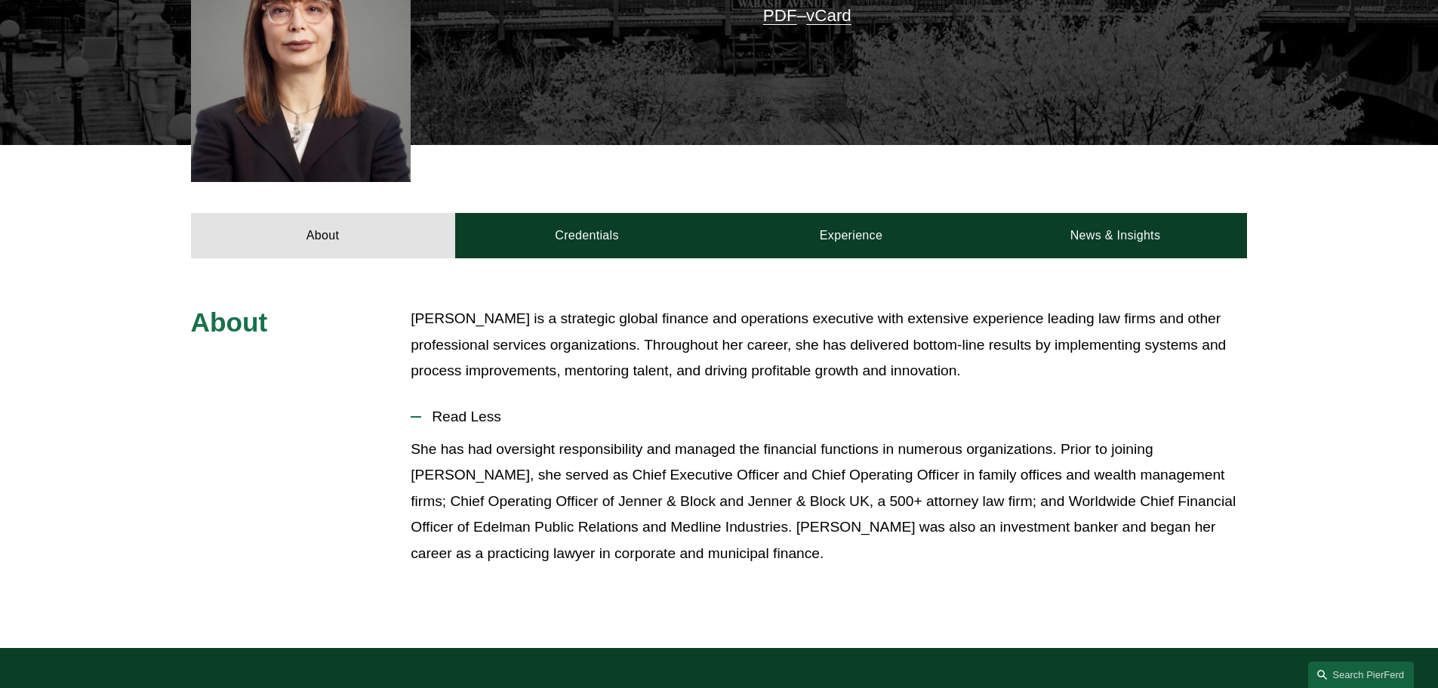
click at [478, 408] on span "Read Less" at bounding box center [834, 416] width 826 height 17
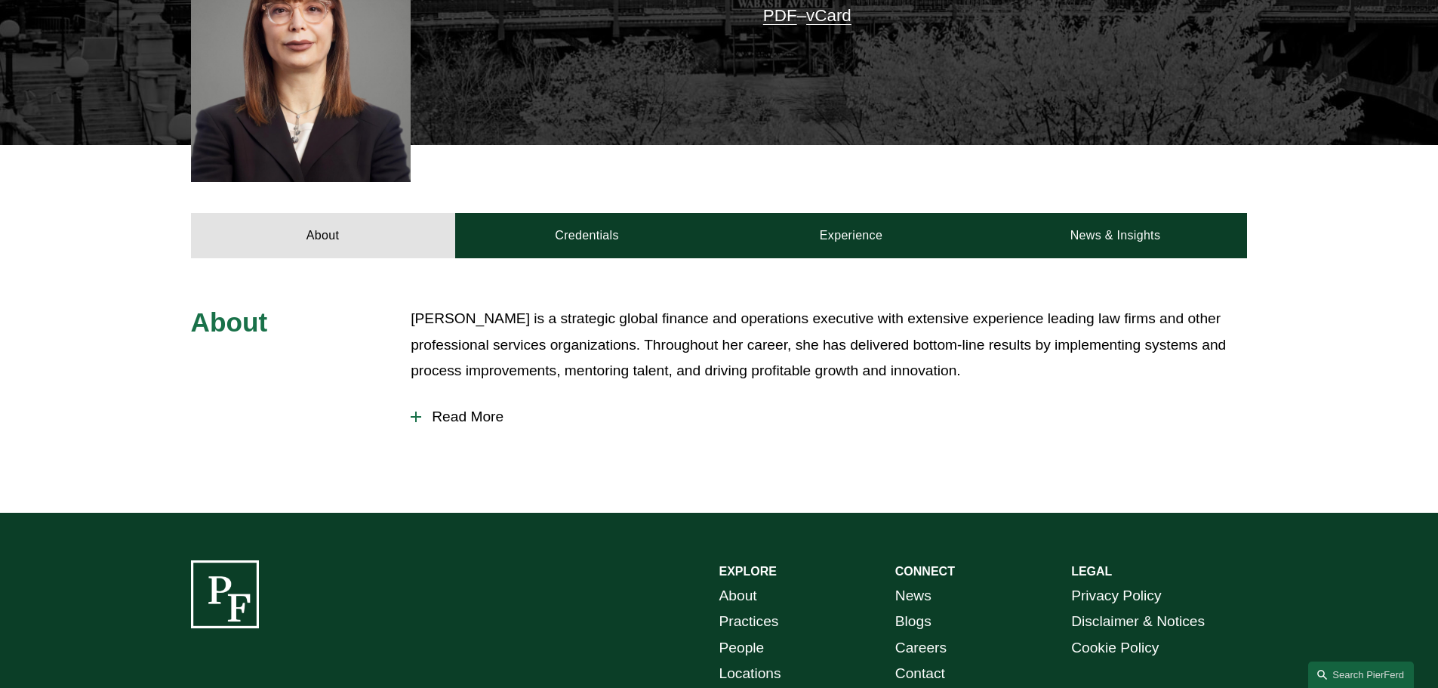
click at [478, 408] on span "Read More" at bounding box center [834, 416] width 826 height 17
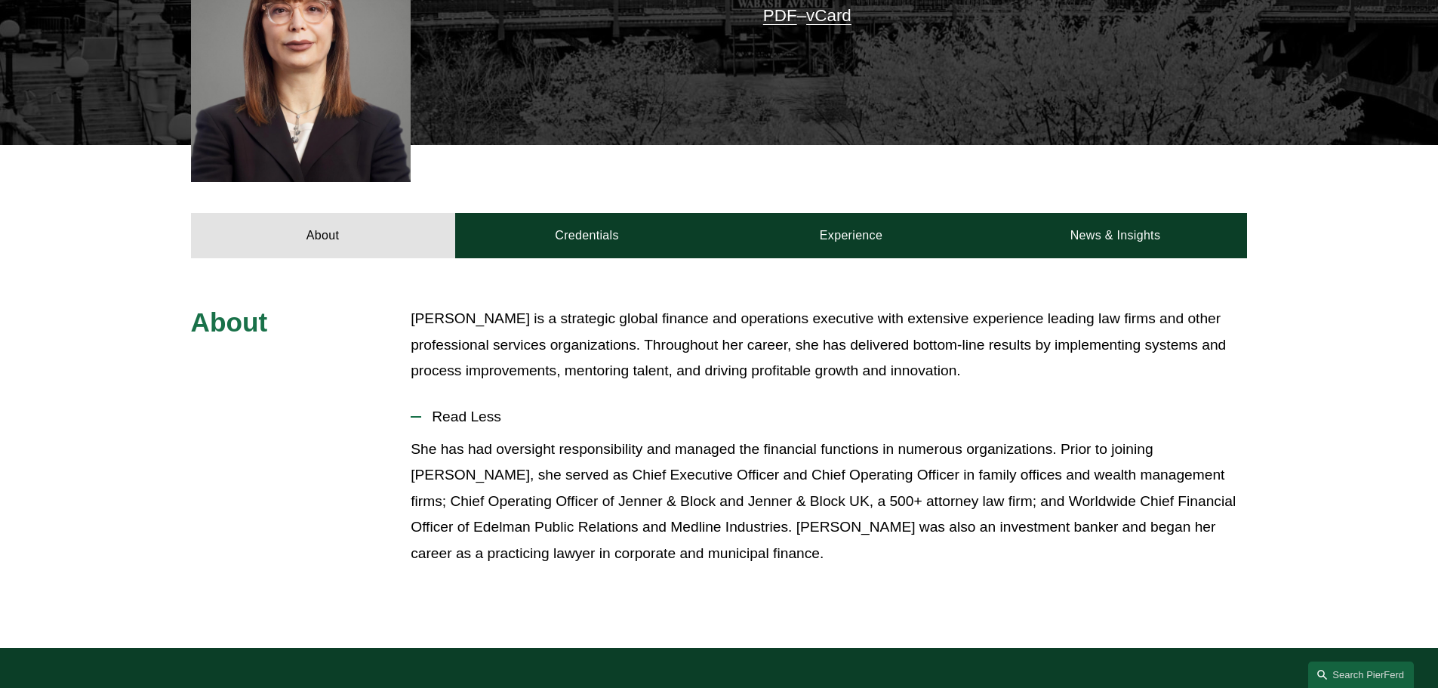
click at [687, 436] on p "She has had oversight responsibility and managed the financial functions in num…" at bounding box center [829, 501] width 836 height 131
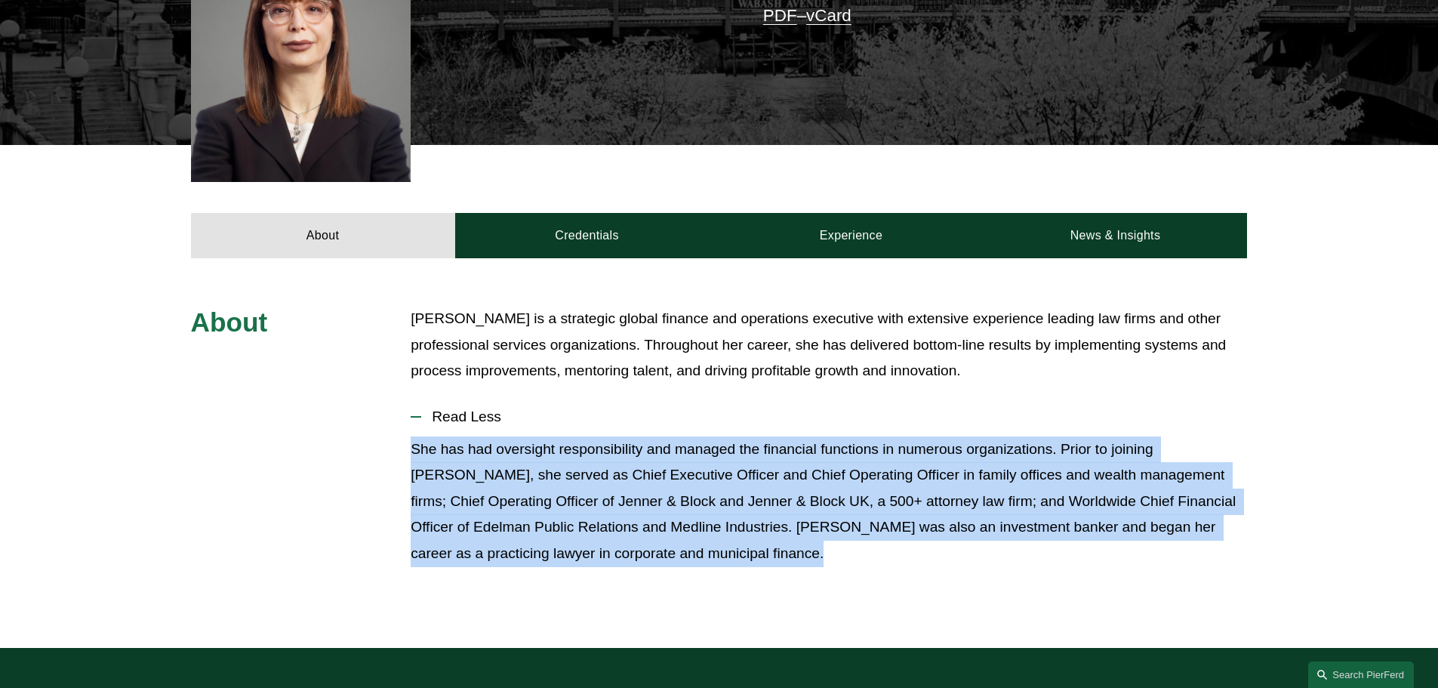
click at [687, 436] on p "She has had oversight responsibility and managed the financial functions in num…" at bounding box center [829, 501] width 836 height 131
click at [596, 436] on p "She has had oversight responsibility and managed the financial functions in num…" at bounding box center [829, 501] width 836 height 131
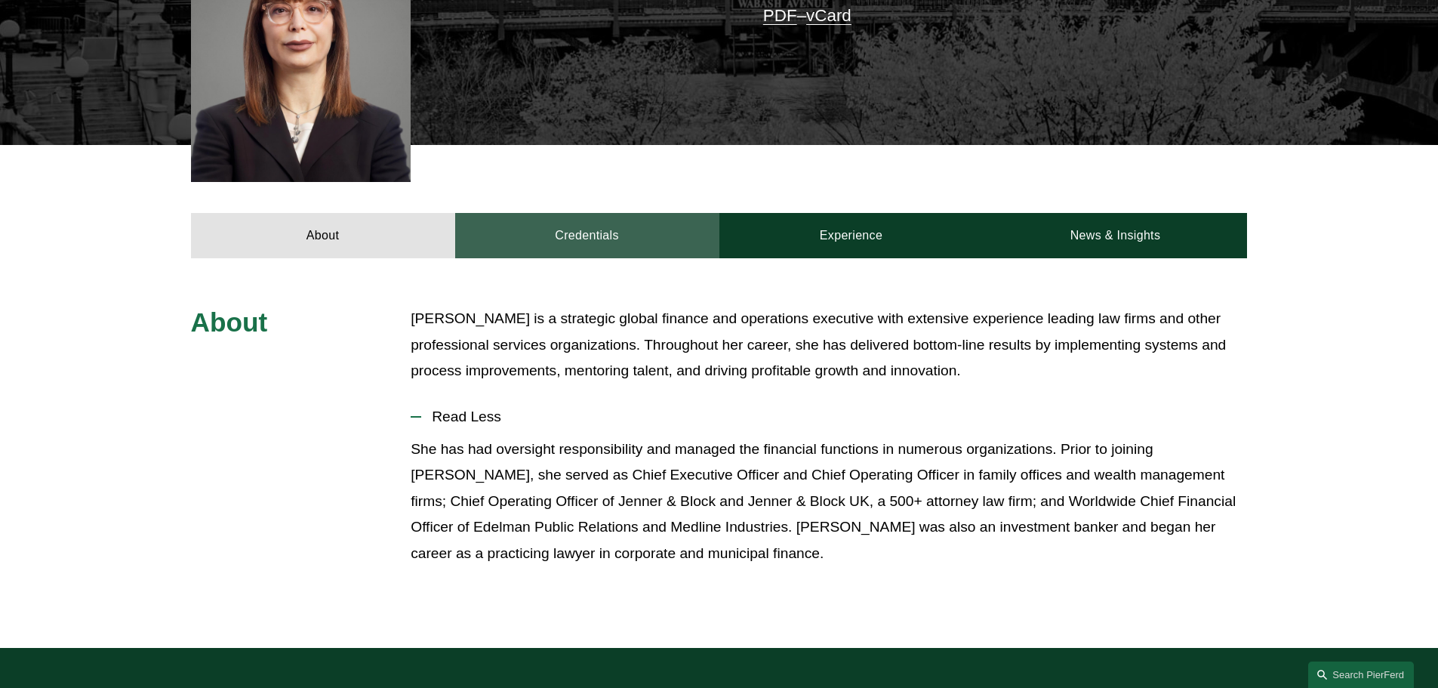
click at [587, 213] on link "Credentials" at bounding box center [587, 235] width 264 height 45
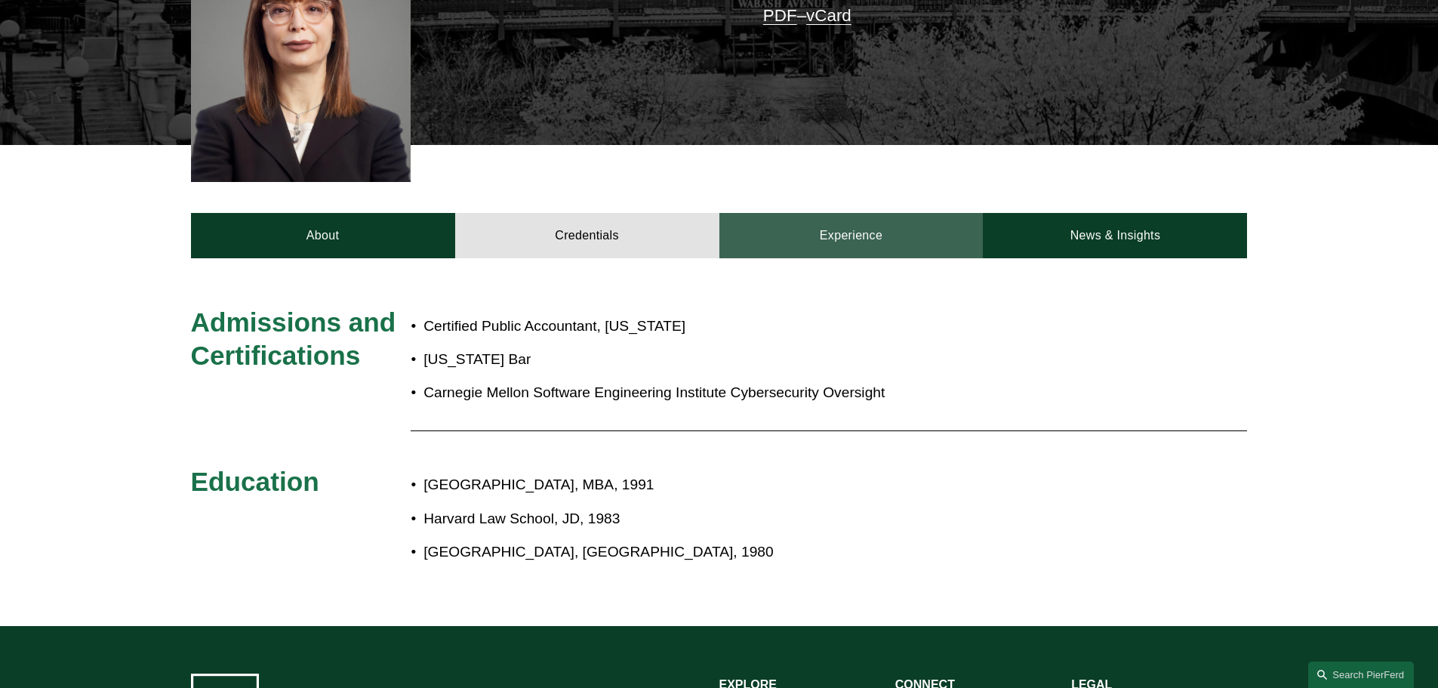
click at [827, 213] on link "Experience" at bounding box center [851, 235] width 264 height 45
